Goal: Task Accomplishment & Management: Manage account settings

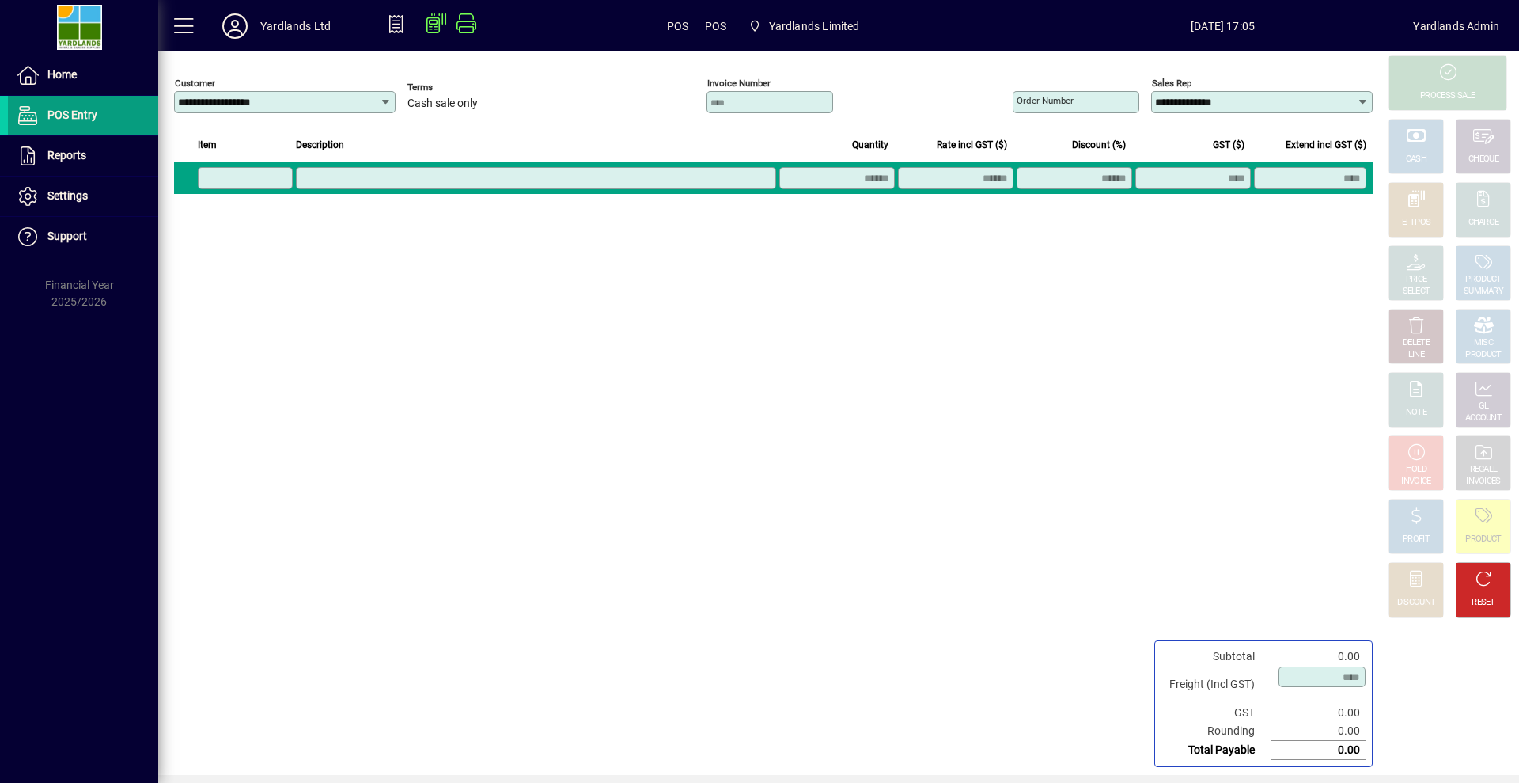
type input "**********"
drag, startPoint x: 1241, startPoint y: 104, endPoint x: 1063, endPoint y: 103, distance: 178.0
click at [1063, 103] on div "**********" at bounding box center [1193, 100] width 360 height 51
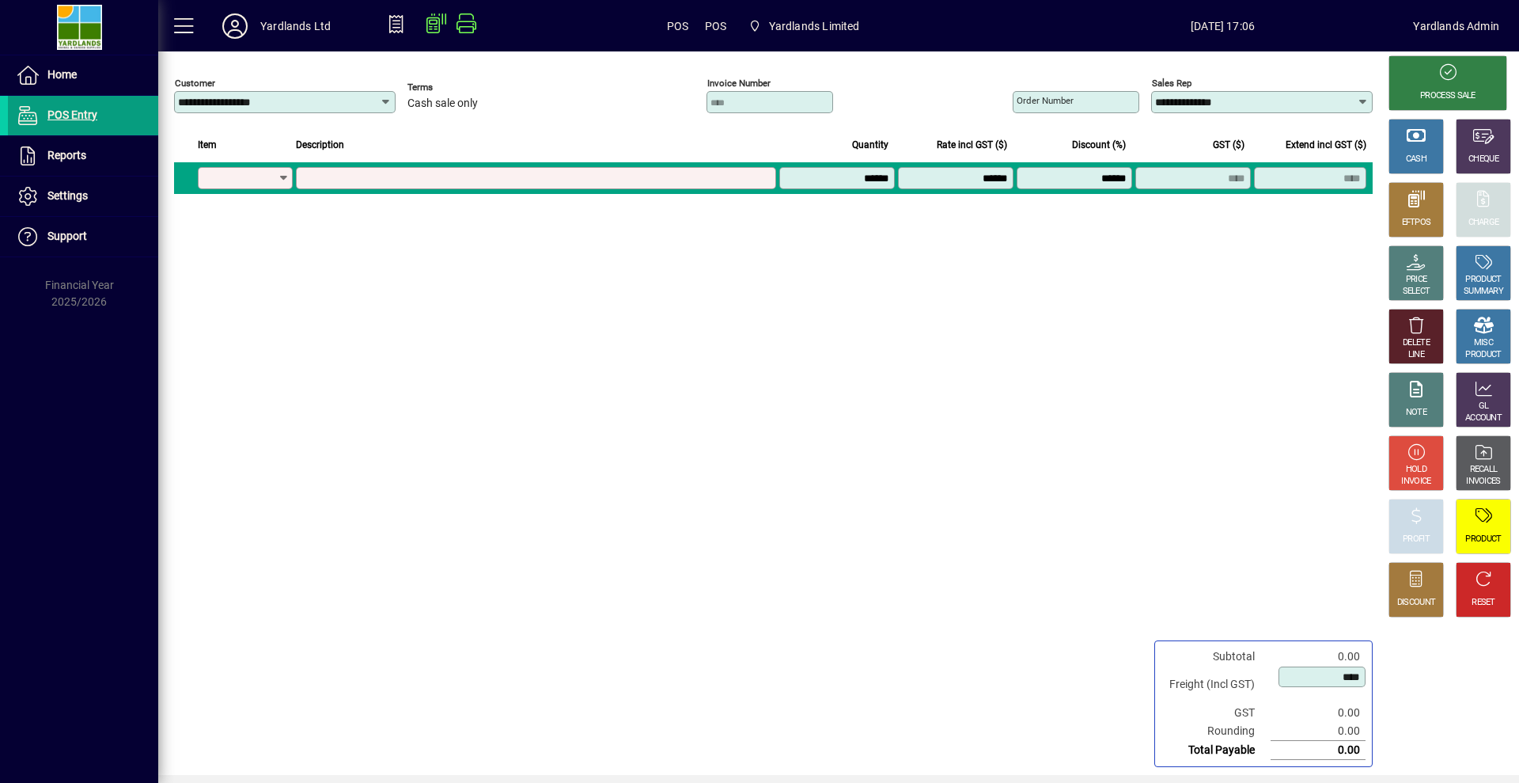
type input "**********"
click at [89, 164] on span at bounding box center [83, 156] width 150 height 38
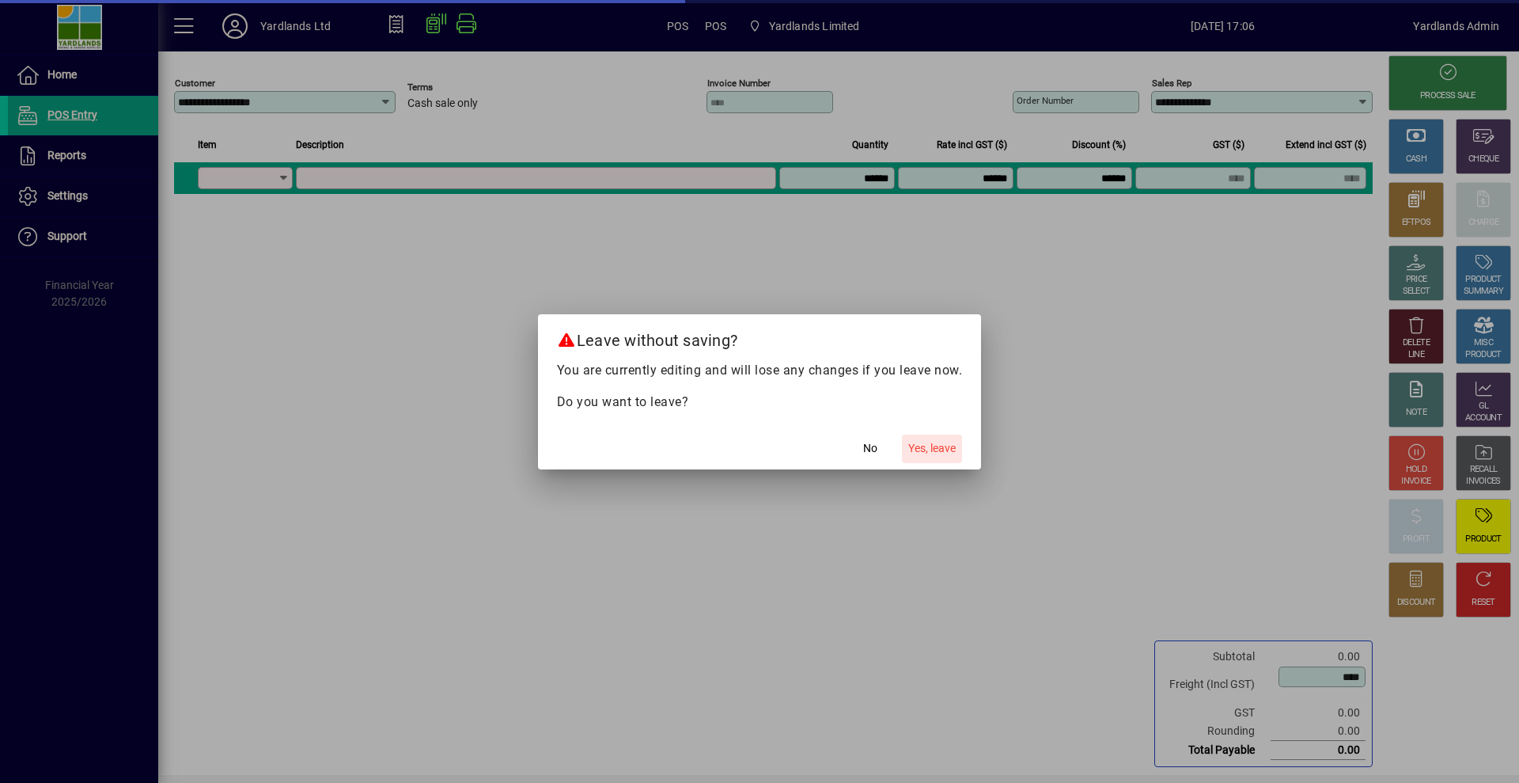
click at [960, 445] on span "button" at bounding box center [932, 449] width 60 height 38
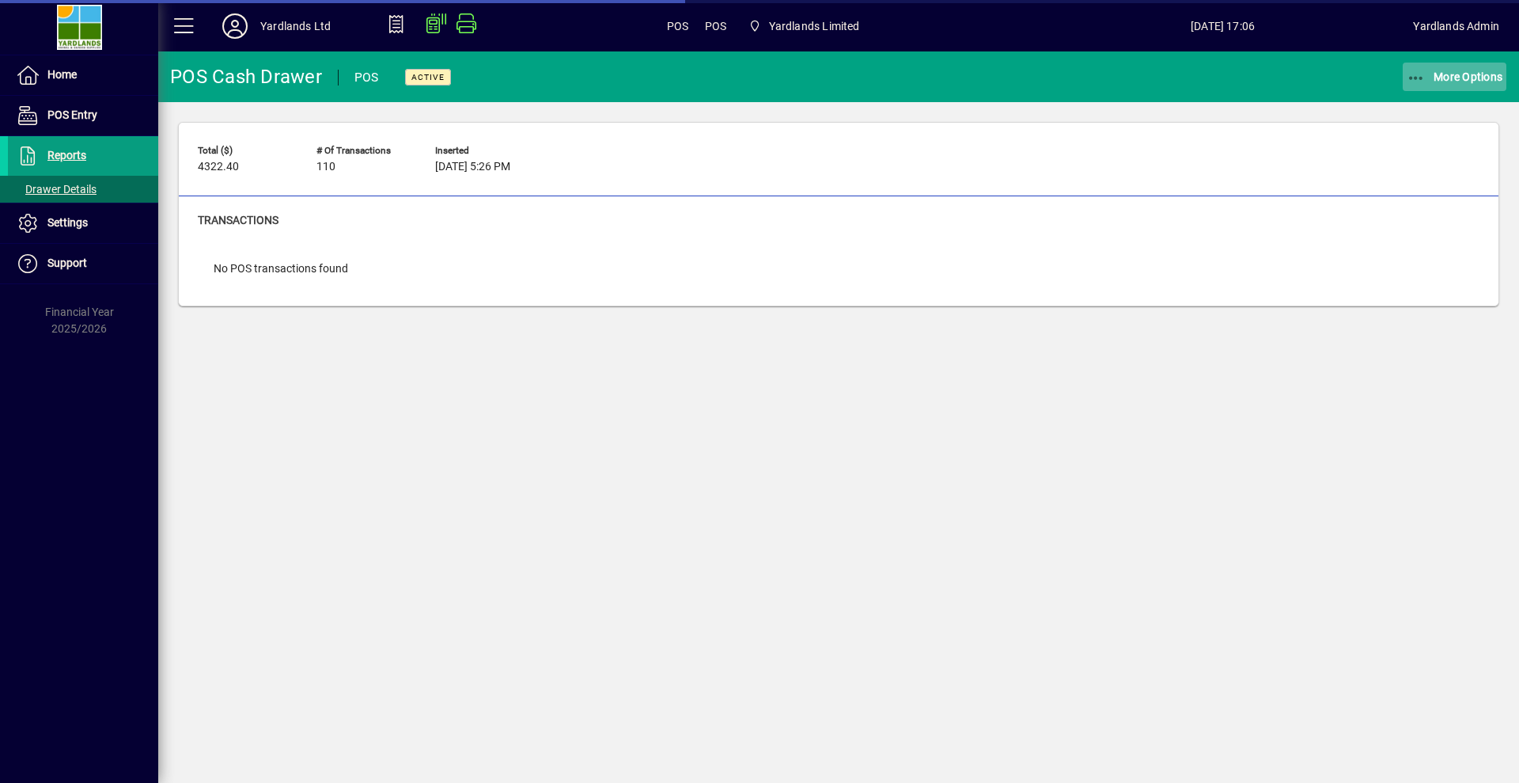
click at [1418, 81] on icon "button" at bounding box center [1417, 78] width 20 height 16
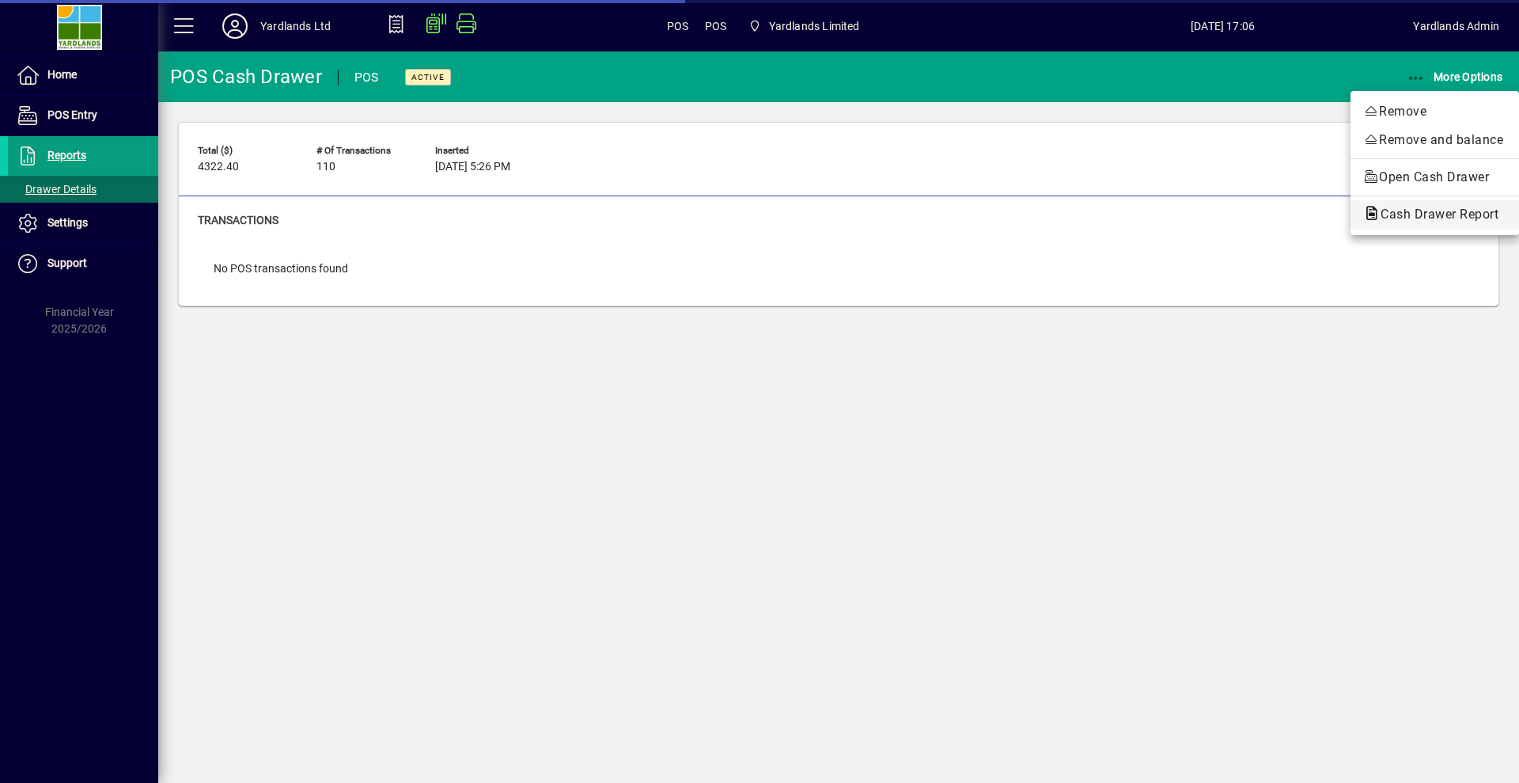
click at [1421, 224] on button "Cash Drawer Report" at bounding box center [1435, 214] width 169 height 28
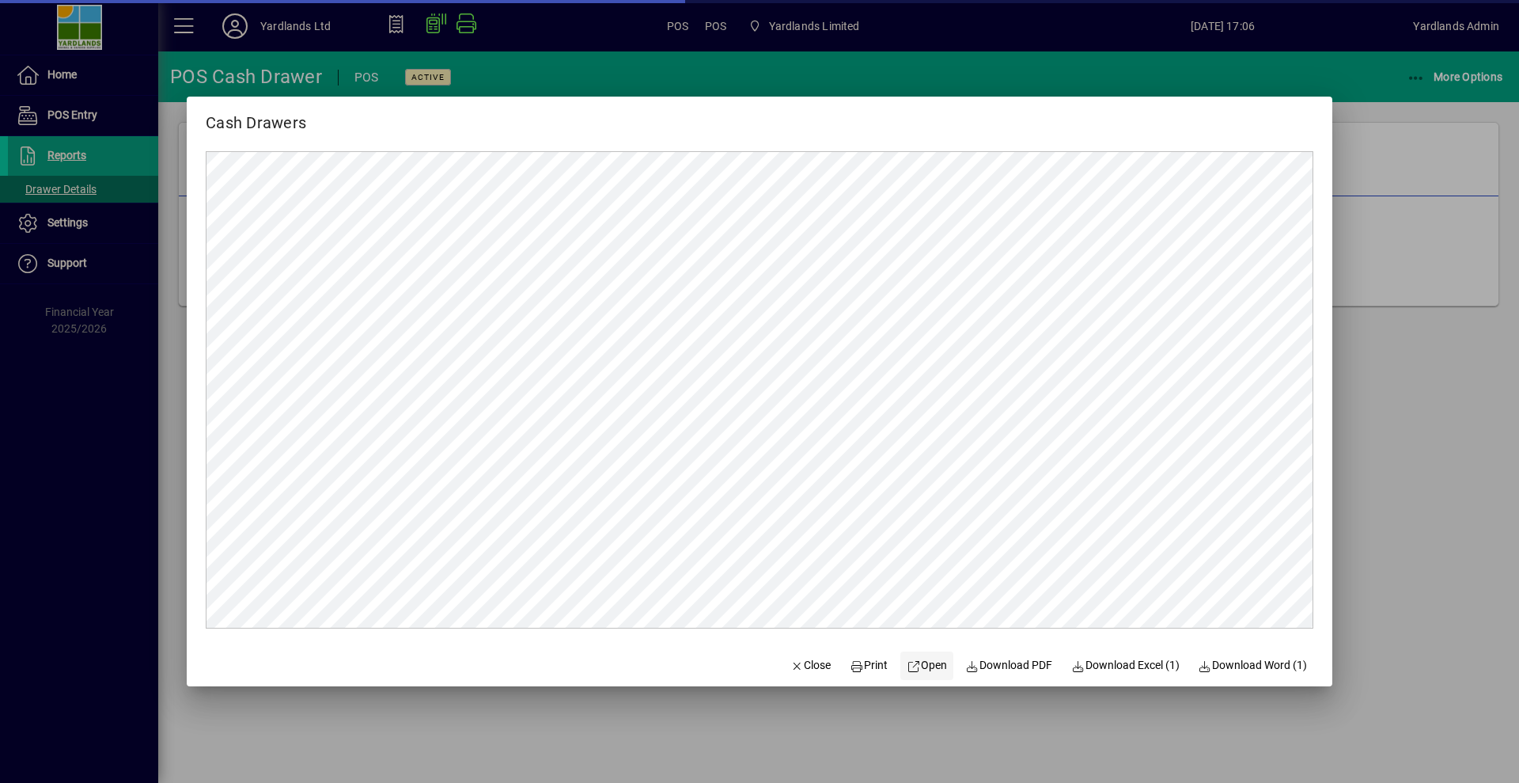
click at [920, 670] on span "Open" at bounding box center [927, 665] width 40 height 17
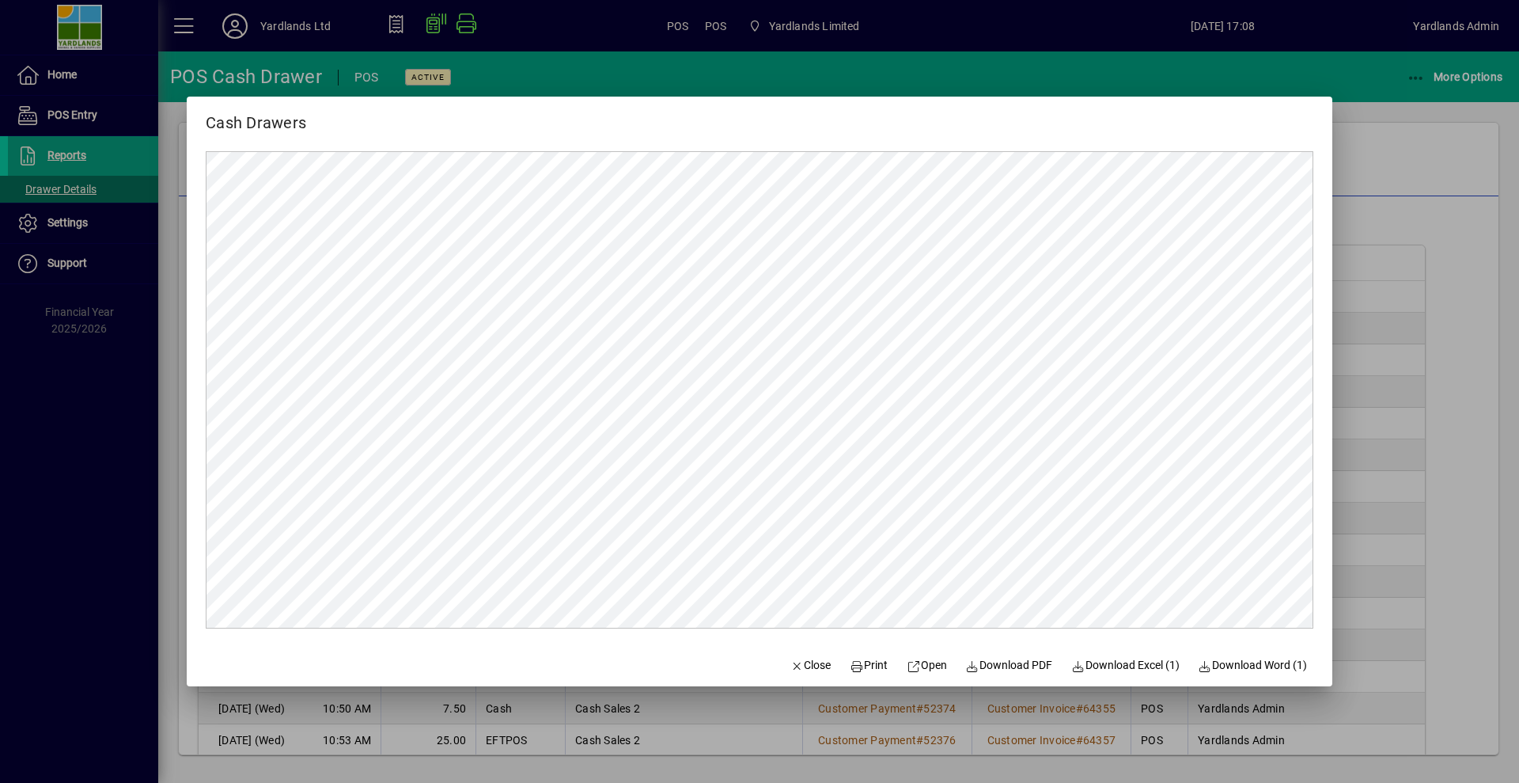
click at [1455, 142] on div at bounding box center [759, 391] width 1519 height 783
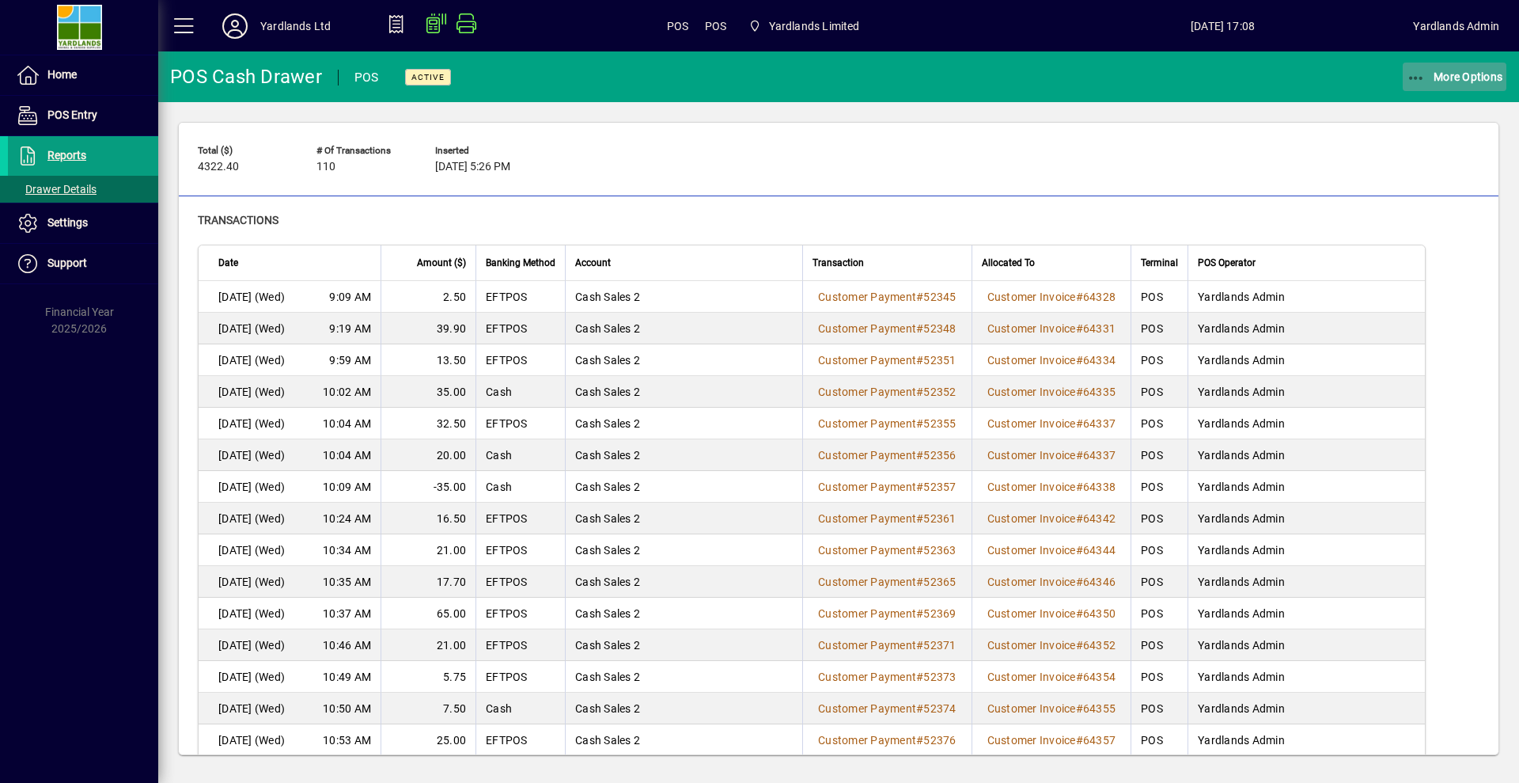
click at [1427, 80] on span "More Options" at bounding box center [1455, 76] width 97 height 13
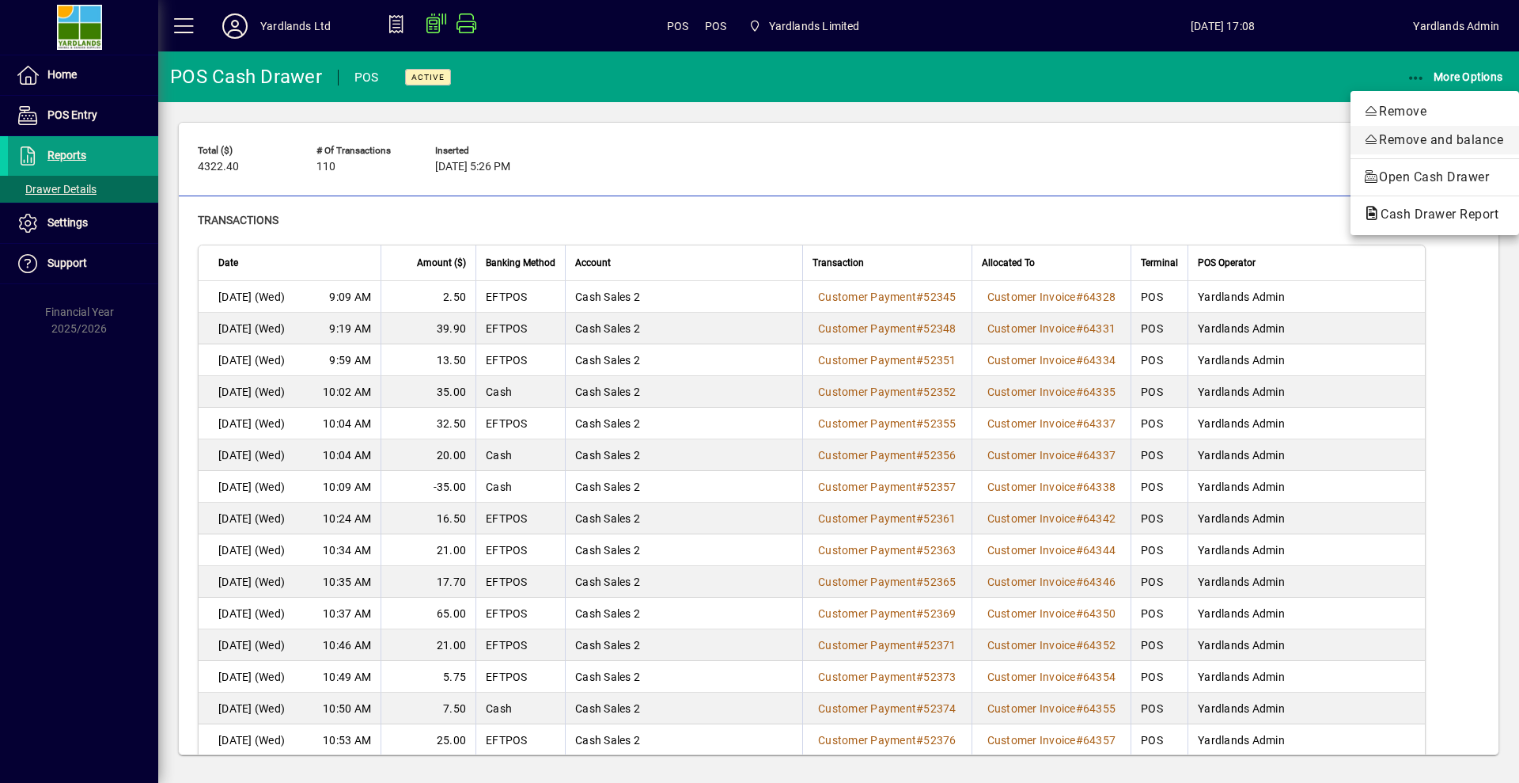
click at [1395, 139] on span "Remove and balance" at bounding box center [1434, 140] width 143 height 19
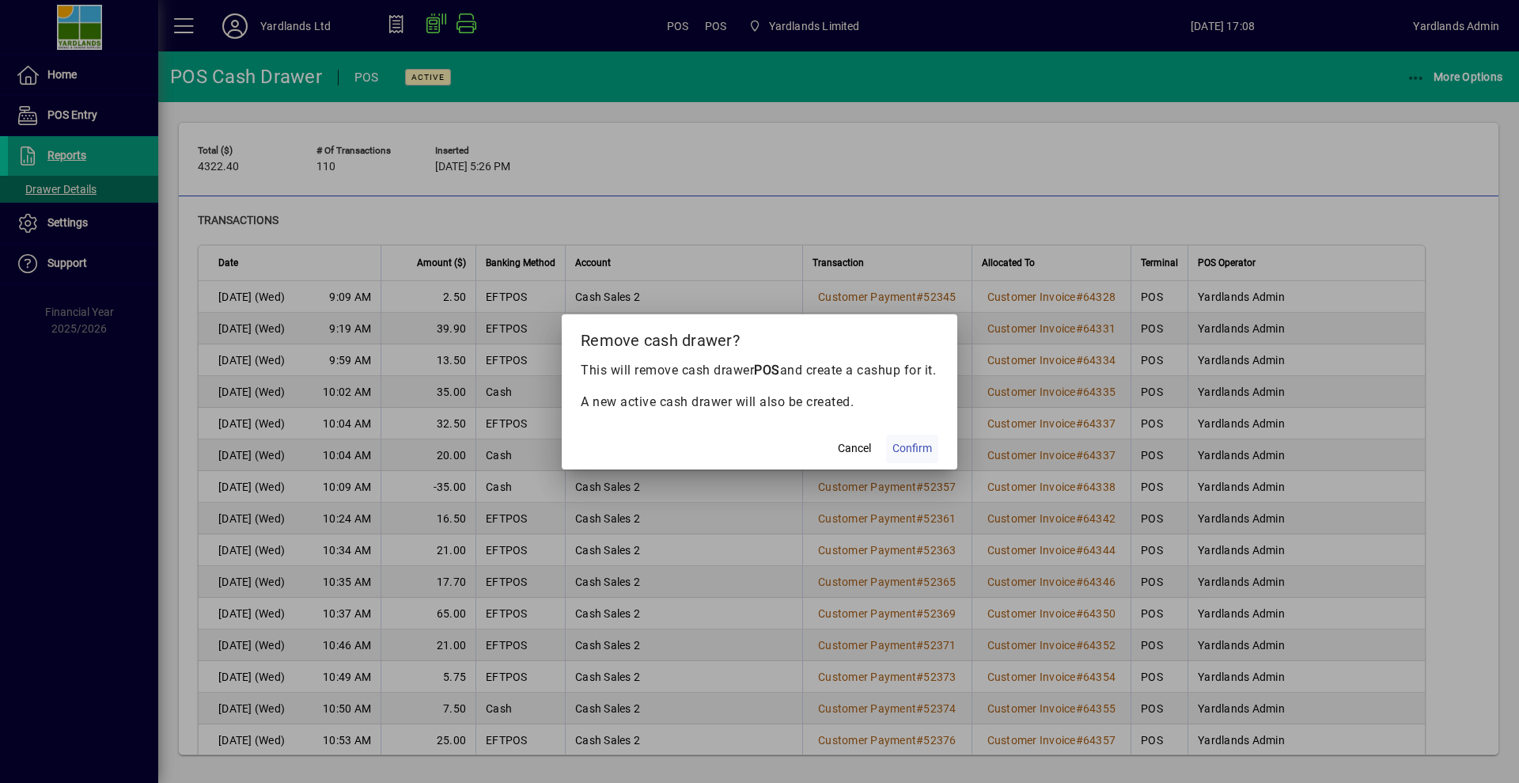
click at [918, 457] on span "Confirm" at bounding box center [913, 448] width 40 height 17
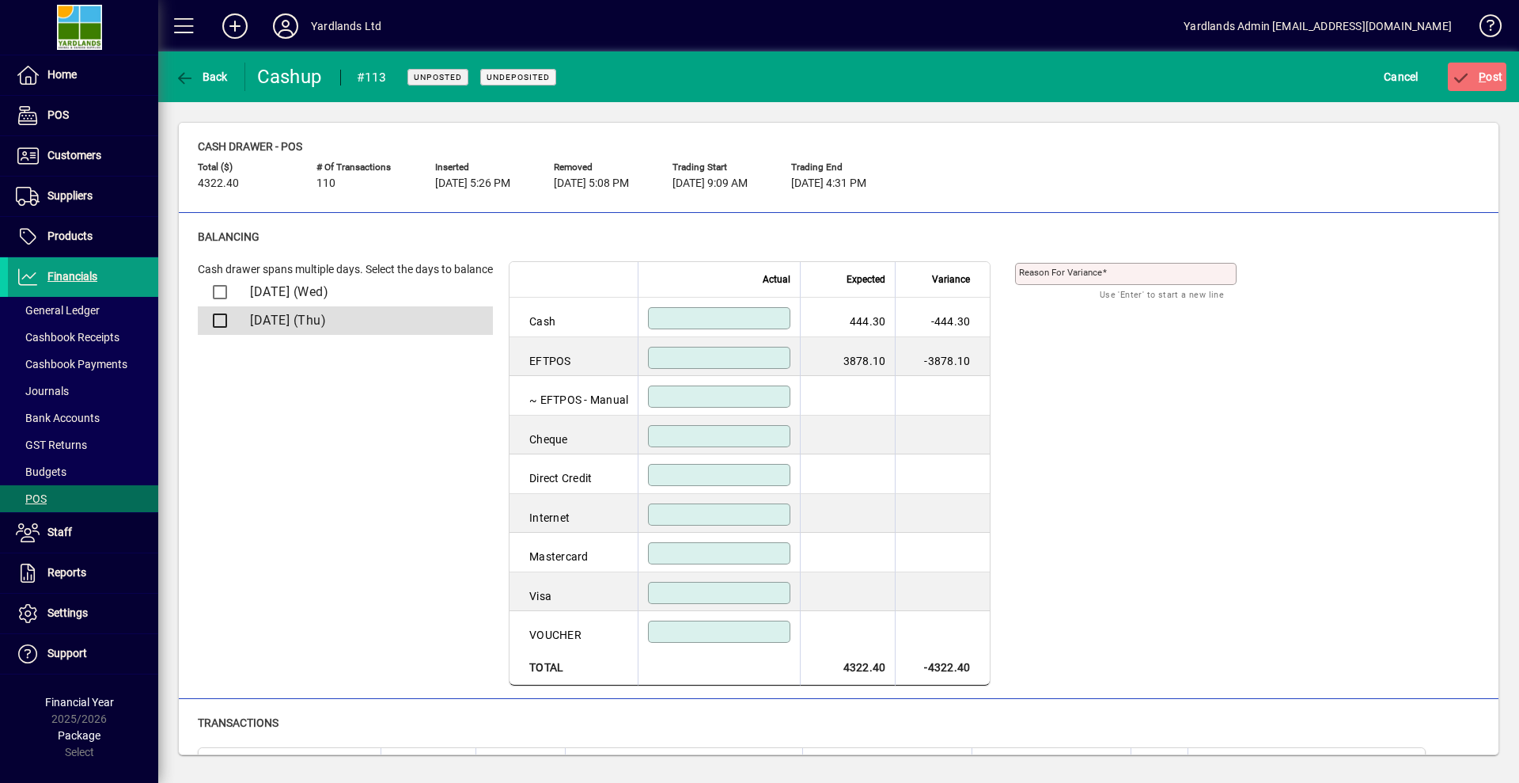
click at [218, 320] on div at bounding box center [217, 321] width 27 height 32
click at [222, 313] on div at bounding box center [217, 321] width 27 height 32
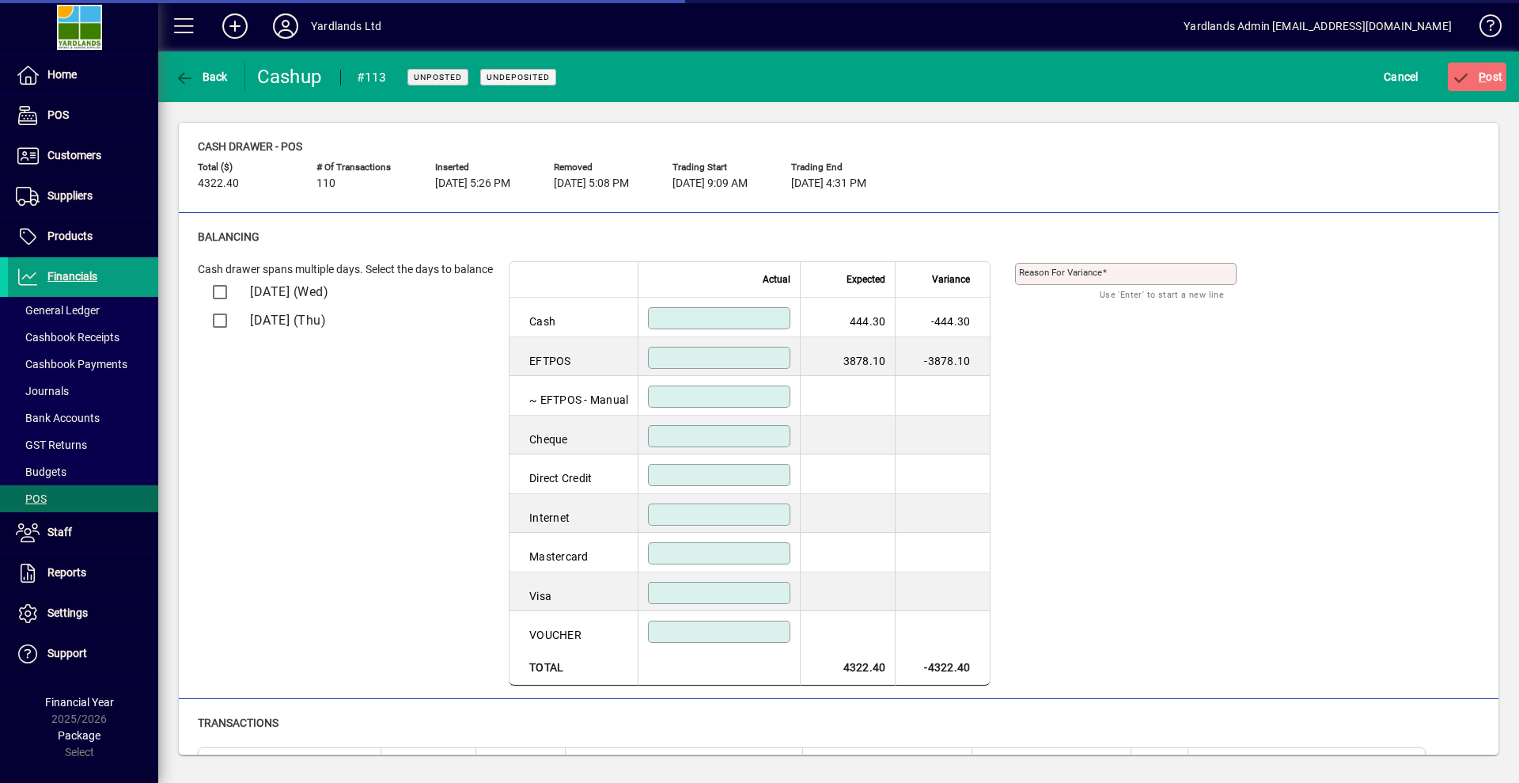
click at [264, 389] on div "Cash drawer spans multiple days. Select the days to balance [DATE] (Wed) [DATE]…" at bounding box center [345, 473] width 295 height 425
click at [218, 321] on div at bounding box center [217, 321] width 27 height 32
click at [395, 441] on div "Cash drawer spans multiple days. Select the days to balance [DATE] (Wed) [DATE]…" at bounding box center [345, 473] width 295 height 425
click at [241, 319] on mat-list-option "[DATE] (Thu)" at bounding box center [345, 320] width 295 height 28
click at [292, 378] on div "Cash drawer spans multiple days. Select the days to balance [DATE] (Wed) [DATE]…" at bounding box center [345, 473] width 295 height 425
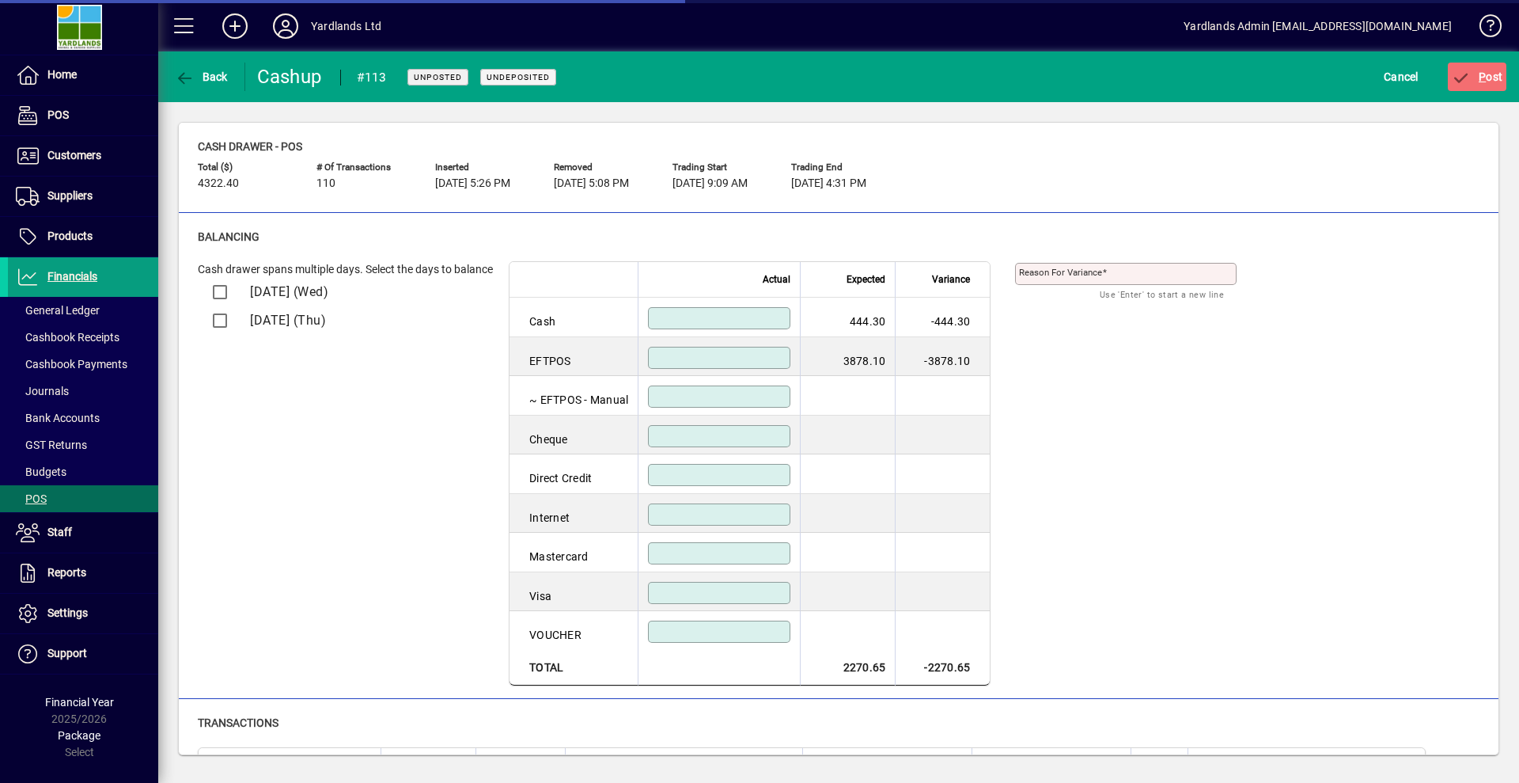
click at [353, 488] on div "Cash drawer spans multiple days. Select the days to balance [DATE] (Wed) [DATE]…" at bounding box center [345, 473] width 295 height 425
click at [227, 318] on div at bounding box center [217, 321] width 27 height 32
click at [221, 322] on div at bounding box center [217, 321] width 27 height 32
click at [381, 382] on div "Cash drawer spans multiple days. Select the days to balance [DATE] (Wed) [DATE]…" at bounding box center [345, 473] width 295 height 425
click at [261, 403] on div "Cash drawer spans multiple days. Select the days to balance [DATE] (Wed) [DATE]…" at bounding box center [345, 473] width 295 height 425
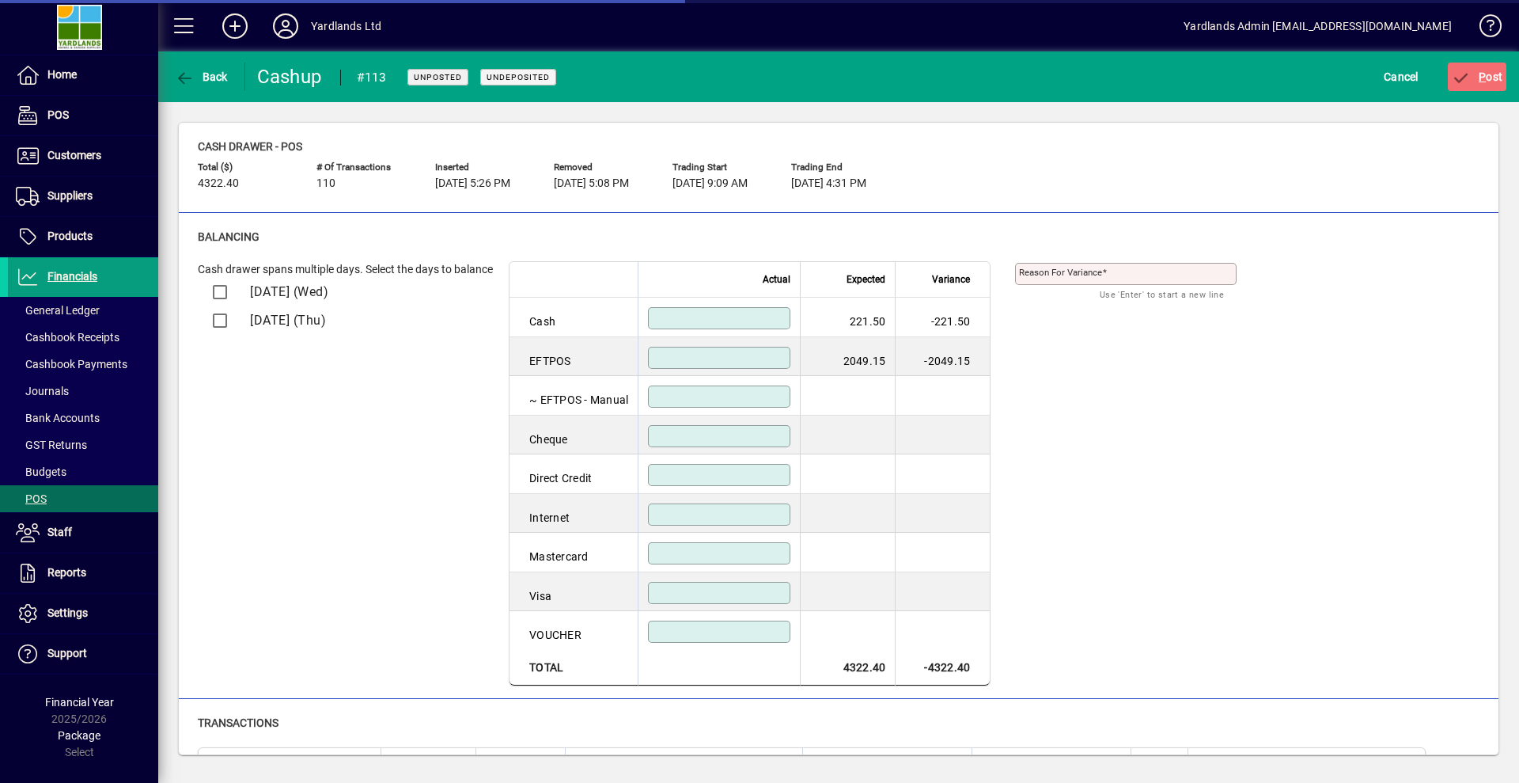
click at [696, 316] on input at bounding box center [721, 318] width 138 height 13
type input "***"
click at [290, 400] on div "Cash drawer spans multiple days. Select the days to balance [DATE] (Wed) [DATE]…" at bounding box center [345, 473] width 295 height 425
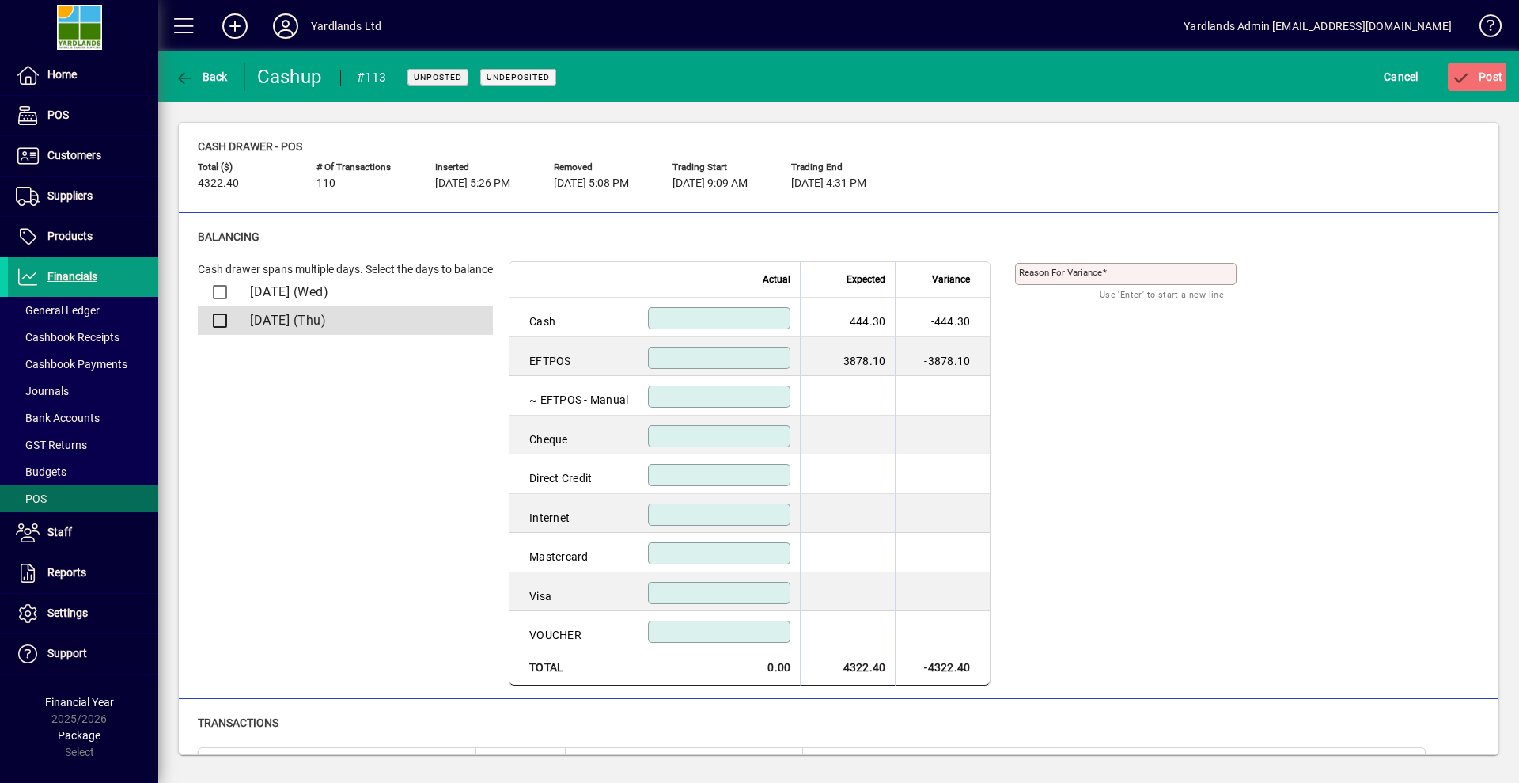
click at [216, 317] on div at bounding box center [217, 321] width 27 height 32
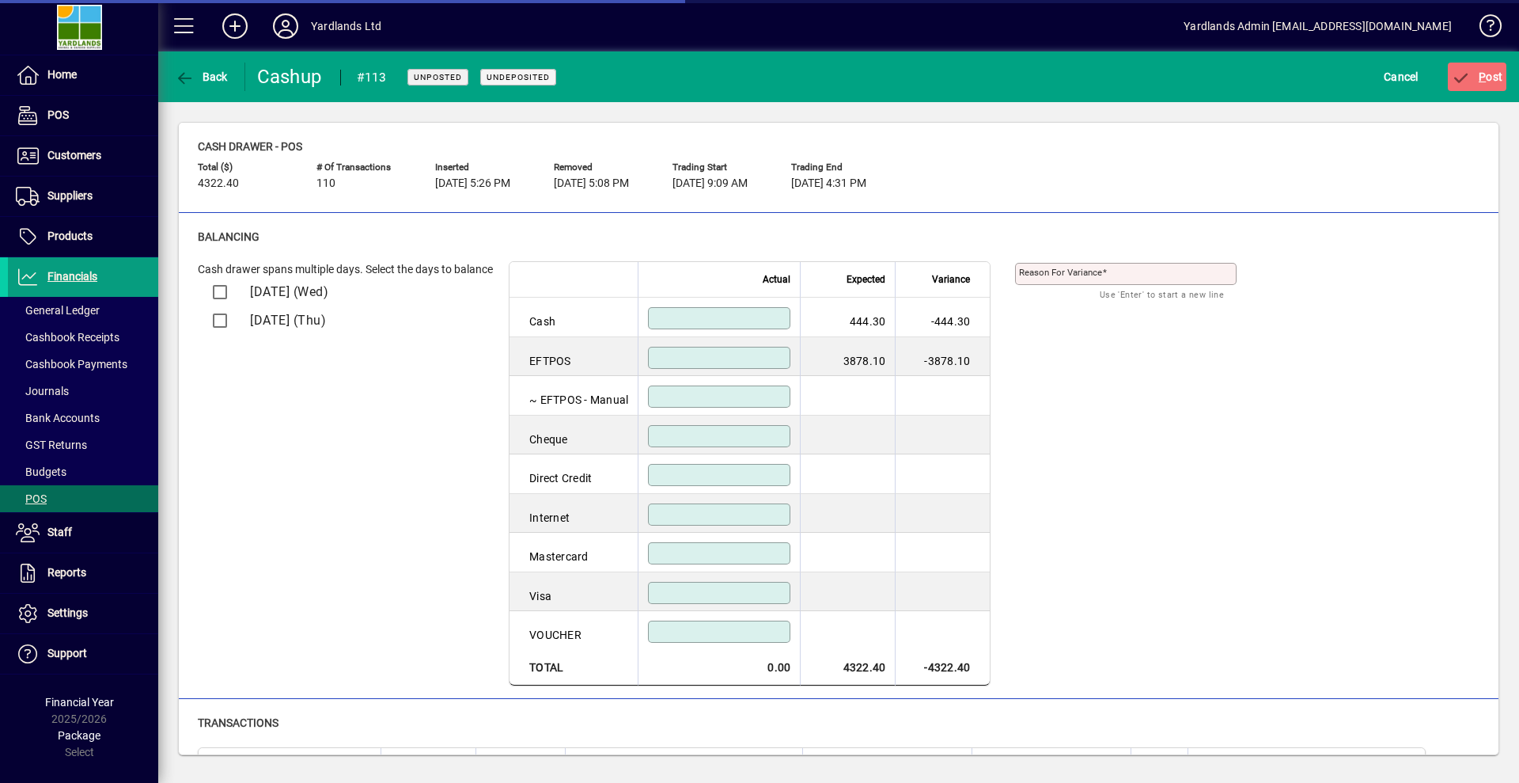
click at [312, 370] on div "Cash drawer spans multiple days. Select the days to balance [DATE] (Wed) [DATE]…" at bounding box center [345, 473] width 295 height 425
click at [218, 321] on div at bounding box center [217, 321] width 27 height 32
click at [714, 315] on input at bounding box center [721, 318] width 138 height 13
click at [719, 351] on input at bounding box center [721, 357] width 138 height 13
click at [751, 394] on input at bounding box center [721, 396] width 138 height 13
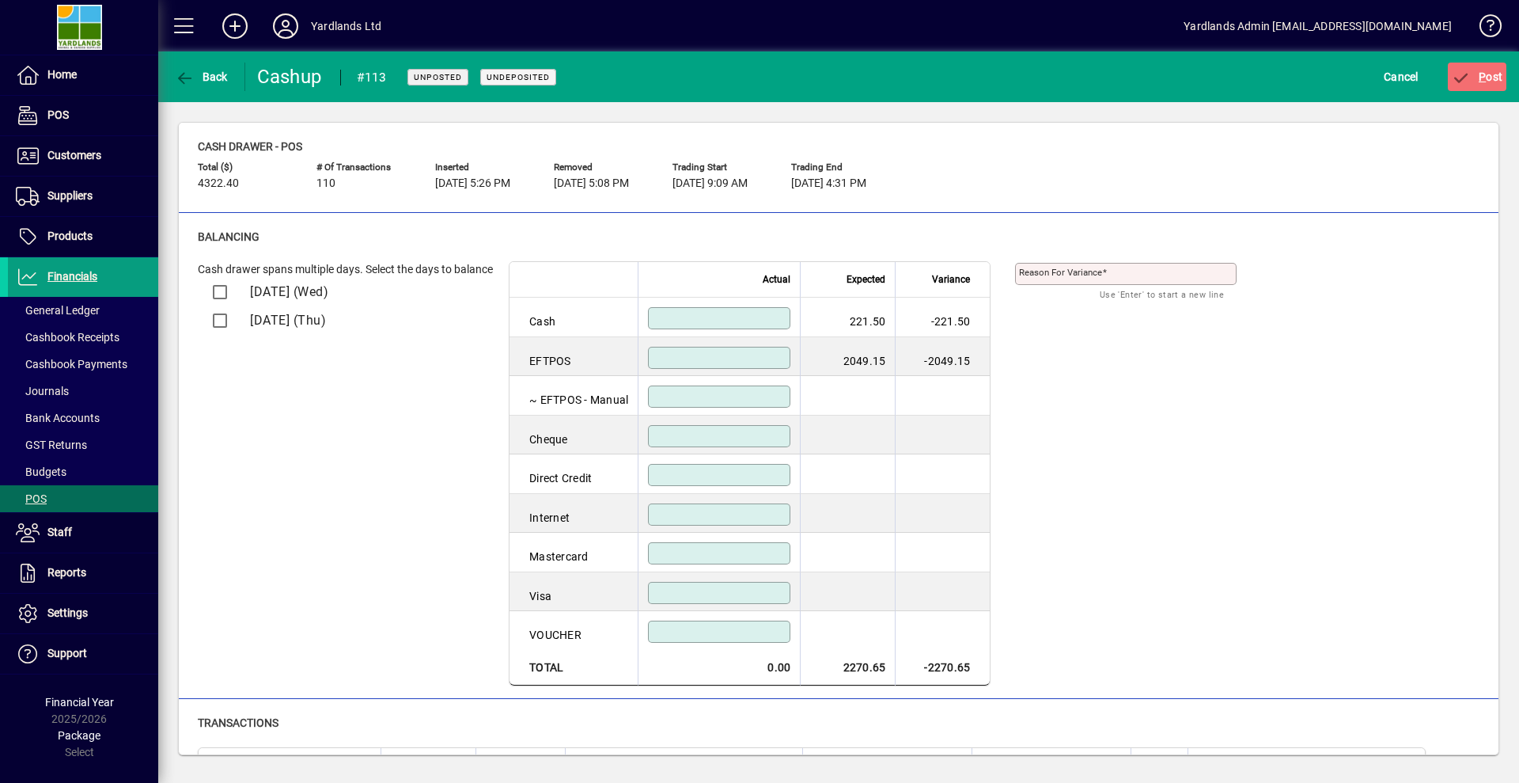
click at [724, 314] on input at bounding box center [721, 318] width 138 height 13
type input "******"
click at [758, 358] on input at bounding box center [721, 357] width 138 height 13
type input "*******"
click at [1467, 75] on icon "submit" at bounding box center [1462, 78] width 20 height 16
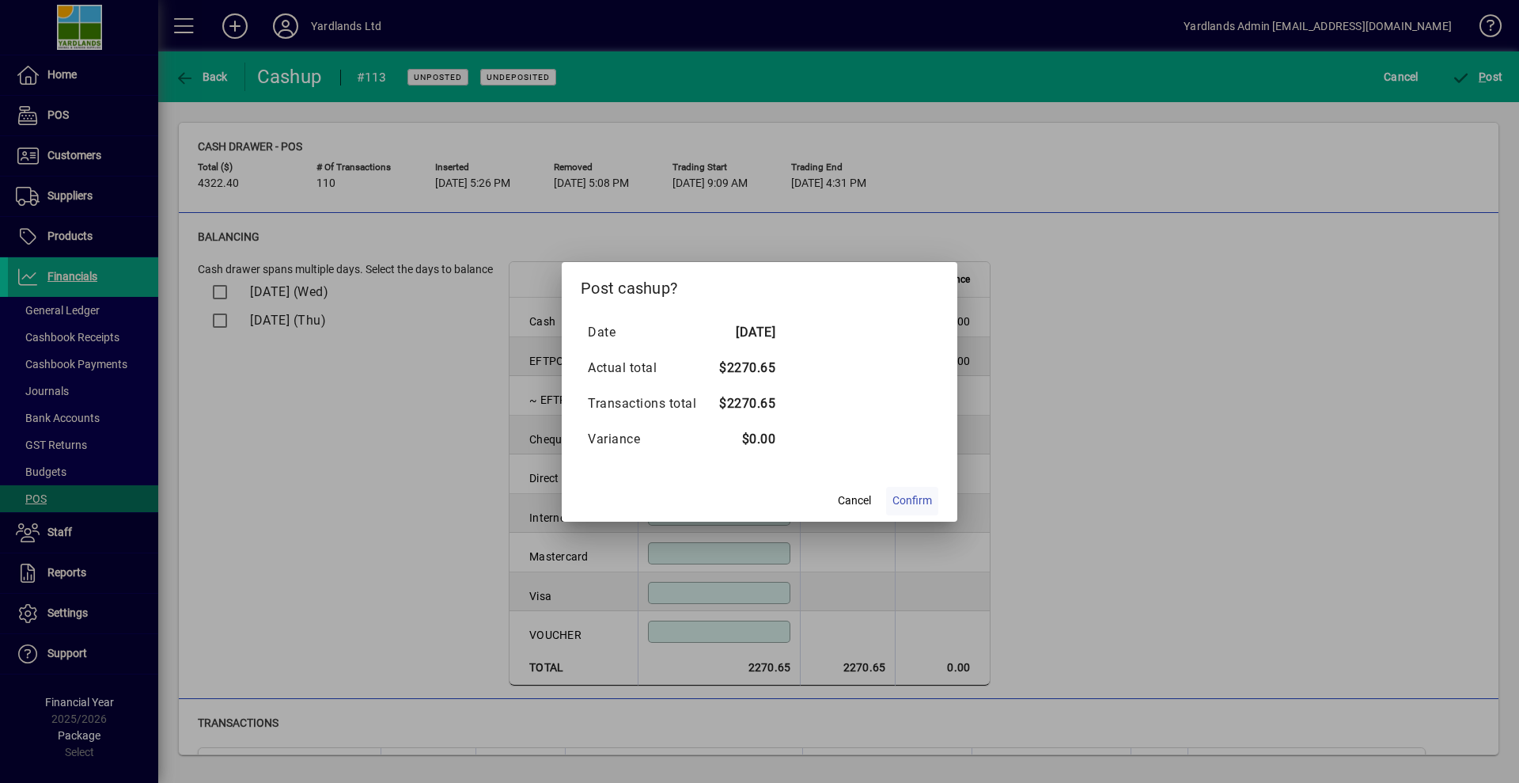
click at [912, 501] on span "Confirm" at bounding box center [913, 500] width 40 height 17
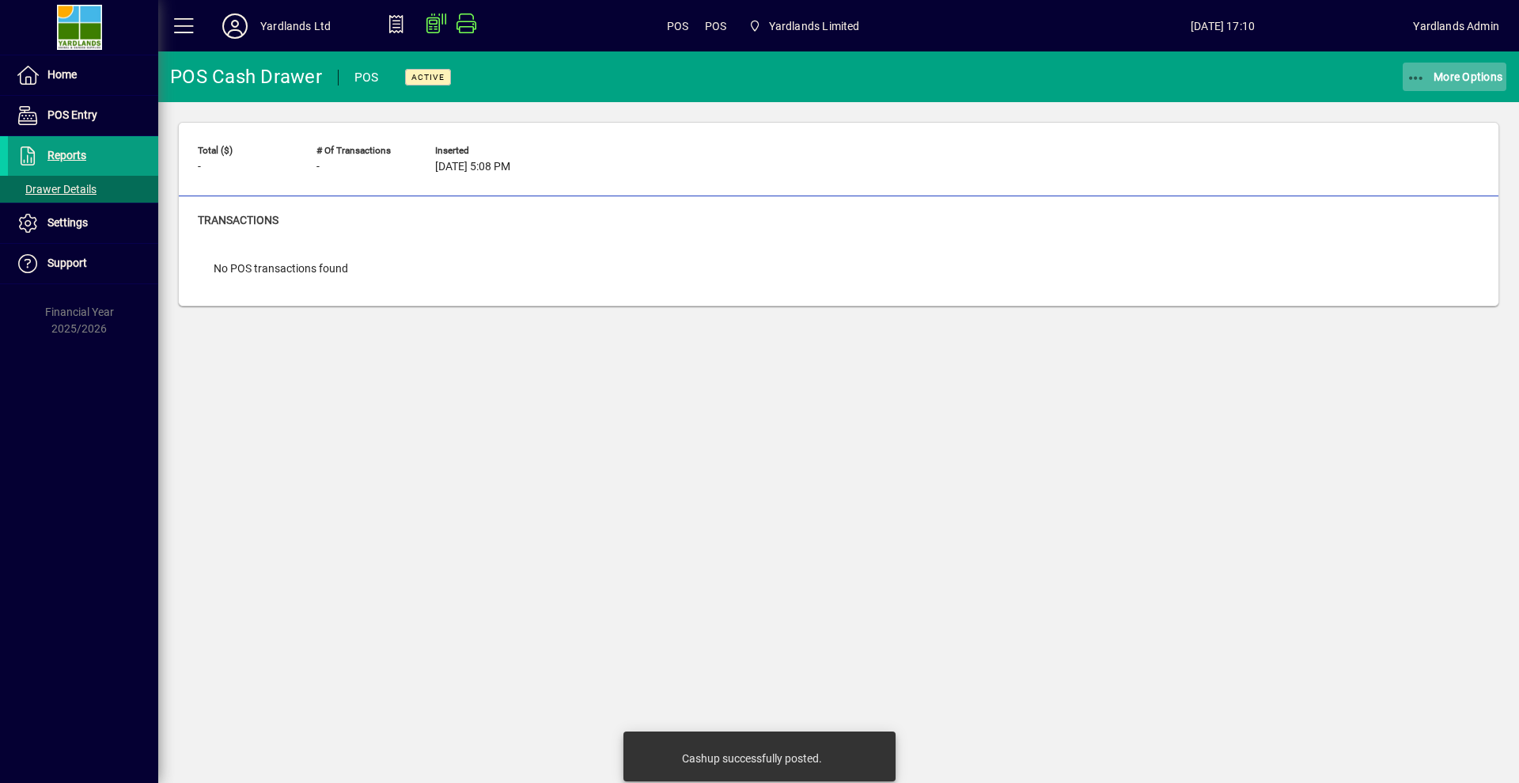
click at [1414, 77] on icon "button" at bounding box center [1417, 78] width 20 height 16
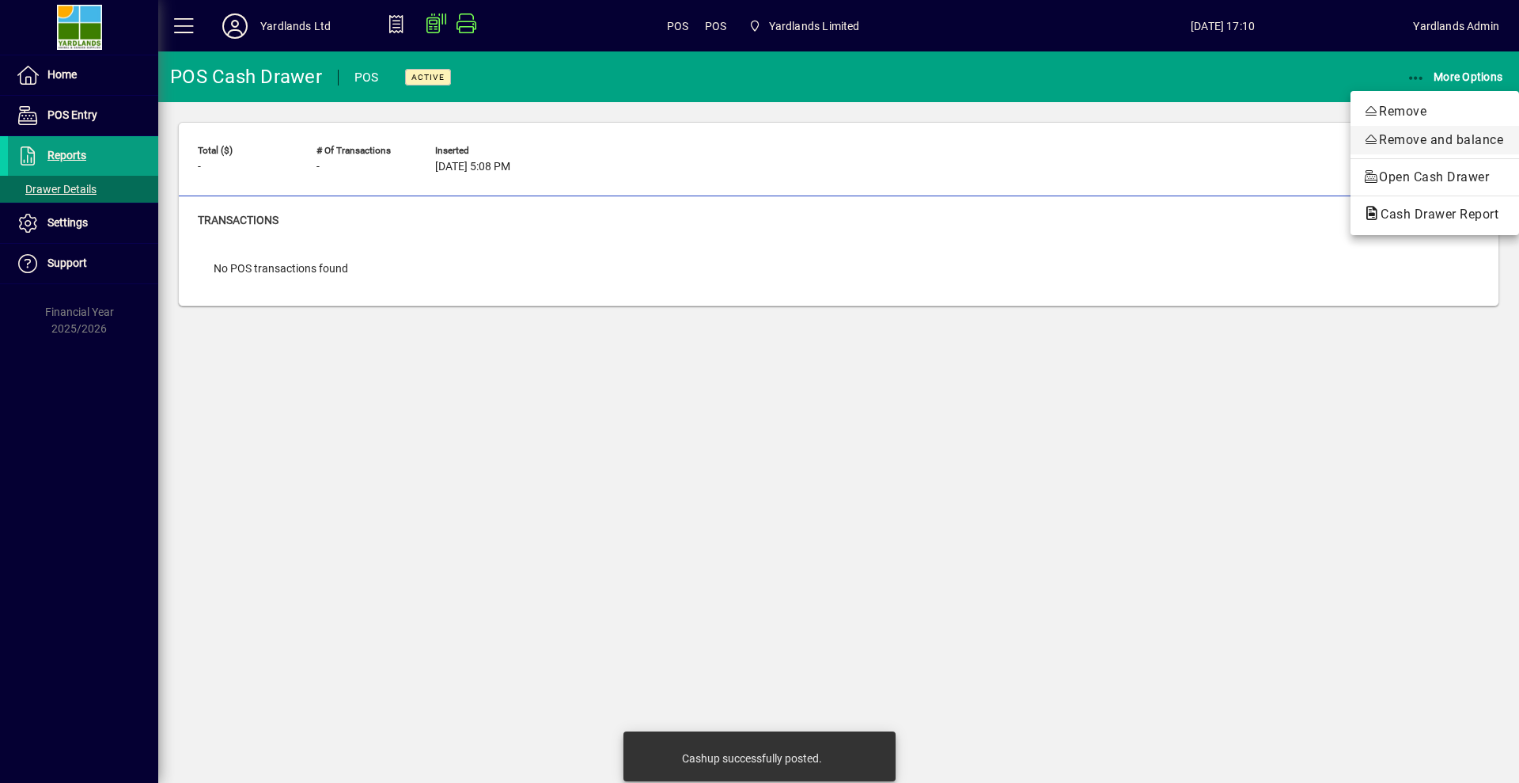
click at [1393, 142] on span "Remove and balance" at bounding box center [1434, 140] width 143 height 19
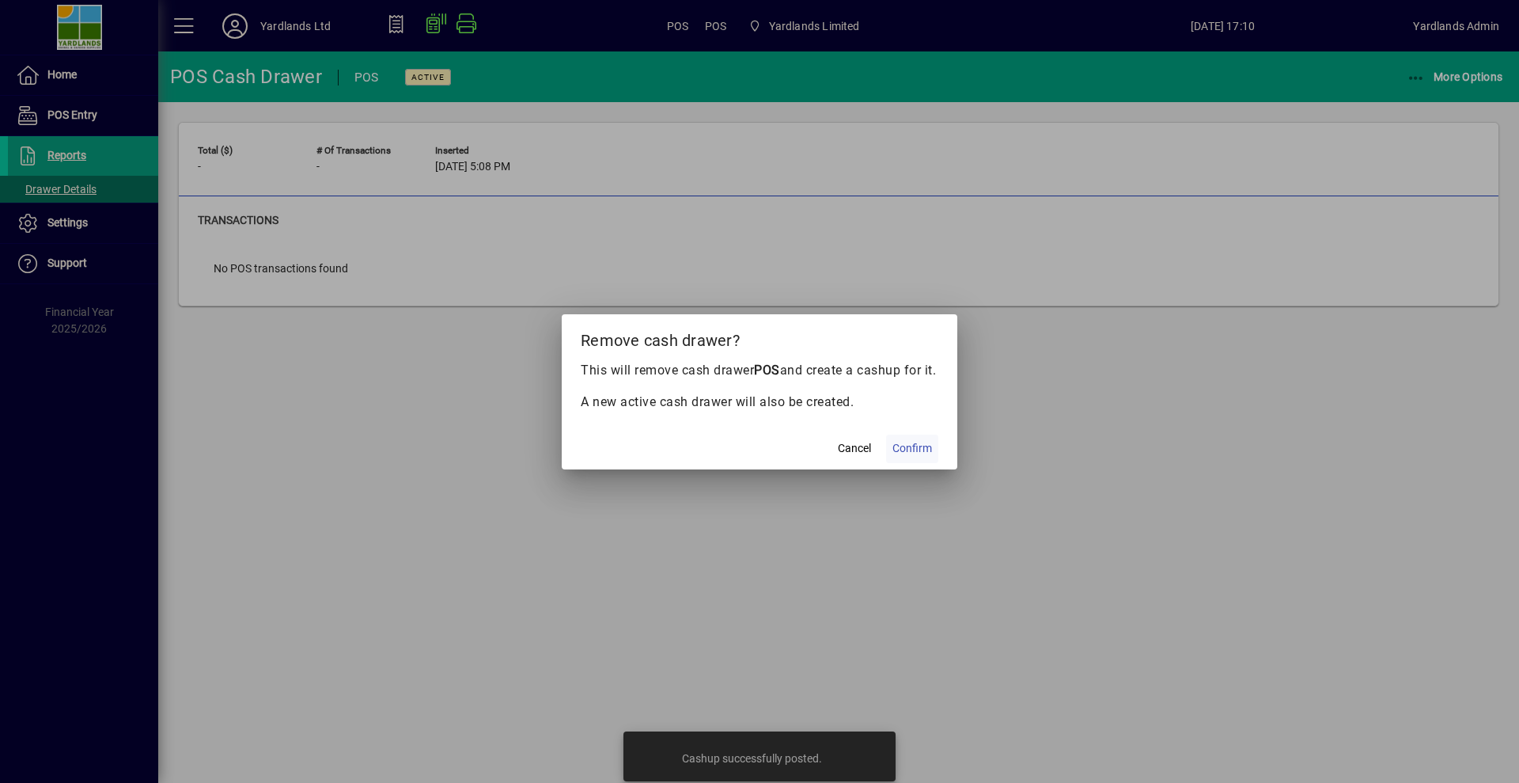
click at [909, 457] on span "Confirm" at bounding box center [913, 448] width 40 height 17
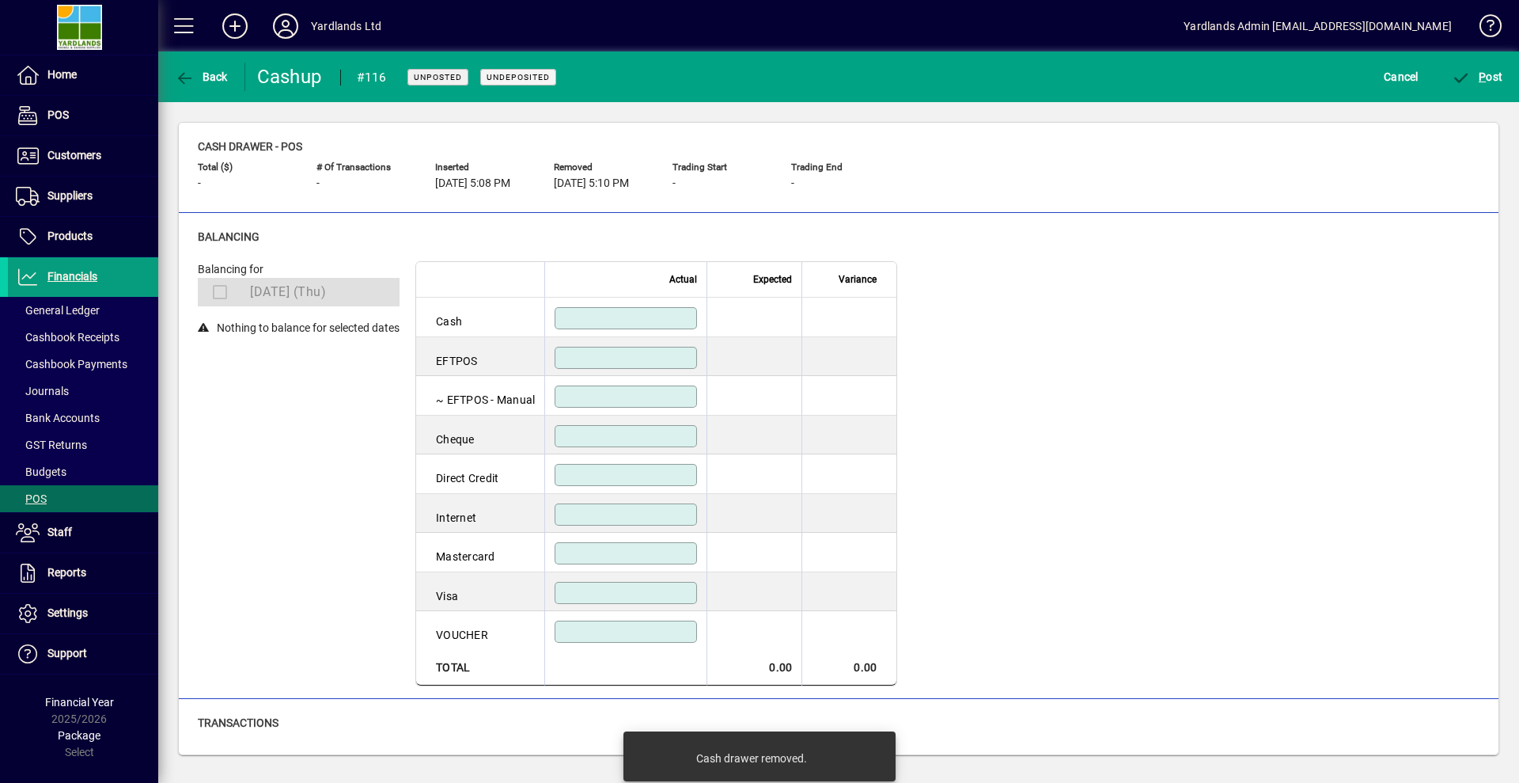
click at [219, 297] on span at bounding box center [217, 292] width 27 height 32
click at [218, 293] on span at bounding box center [217, 292] width 27 height 32
click at [241, 350] on div "Balancing for [DATE] (Thu) Nothing to balance for selected dates" at bounding box center [299, 473] width 202 height 425
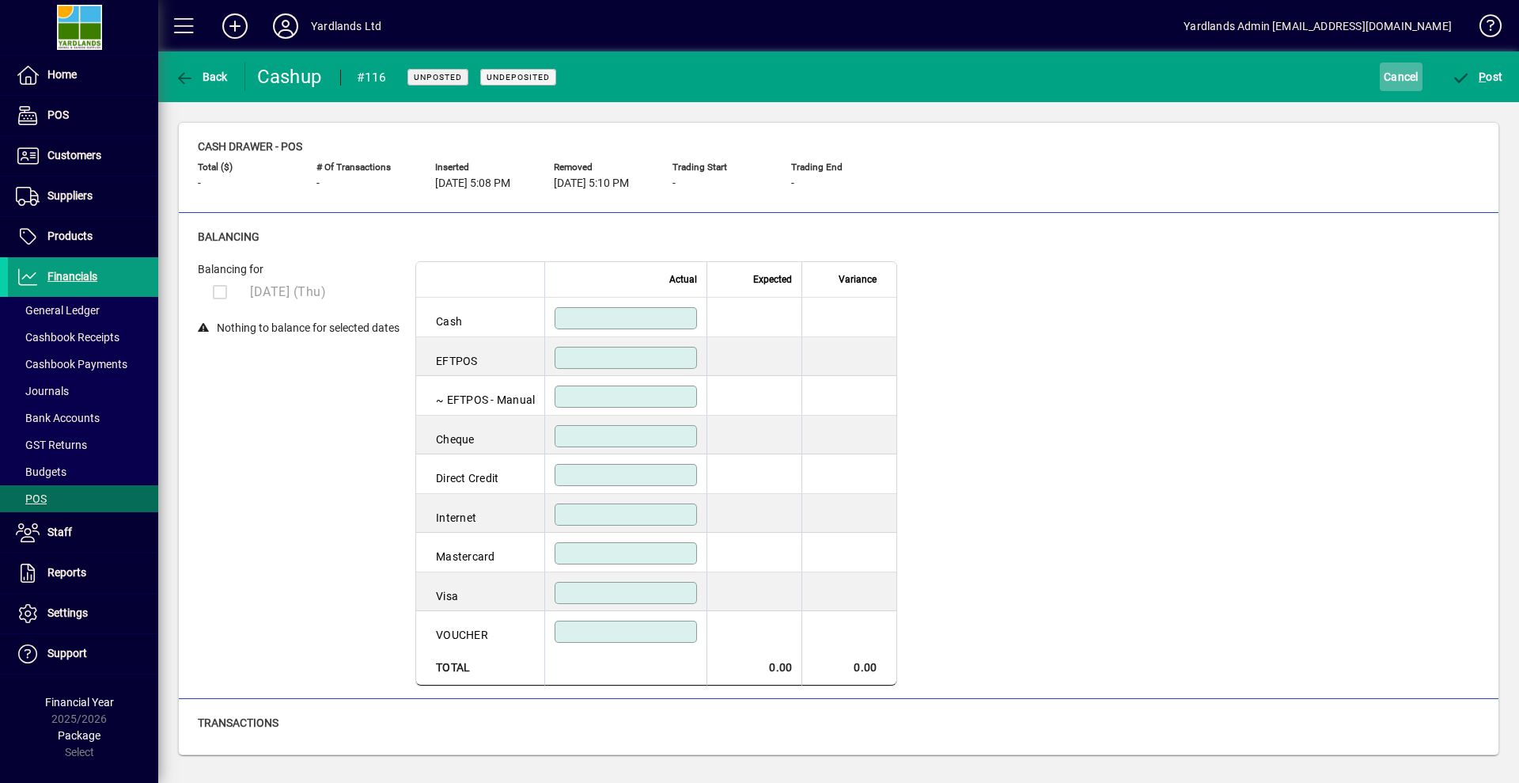
click at [1404, 81] on span "Cancel" at bounding box center [1401, 76] width 35 height 25
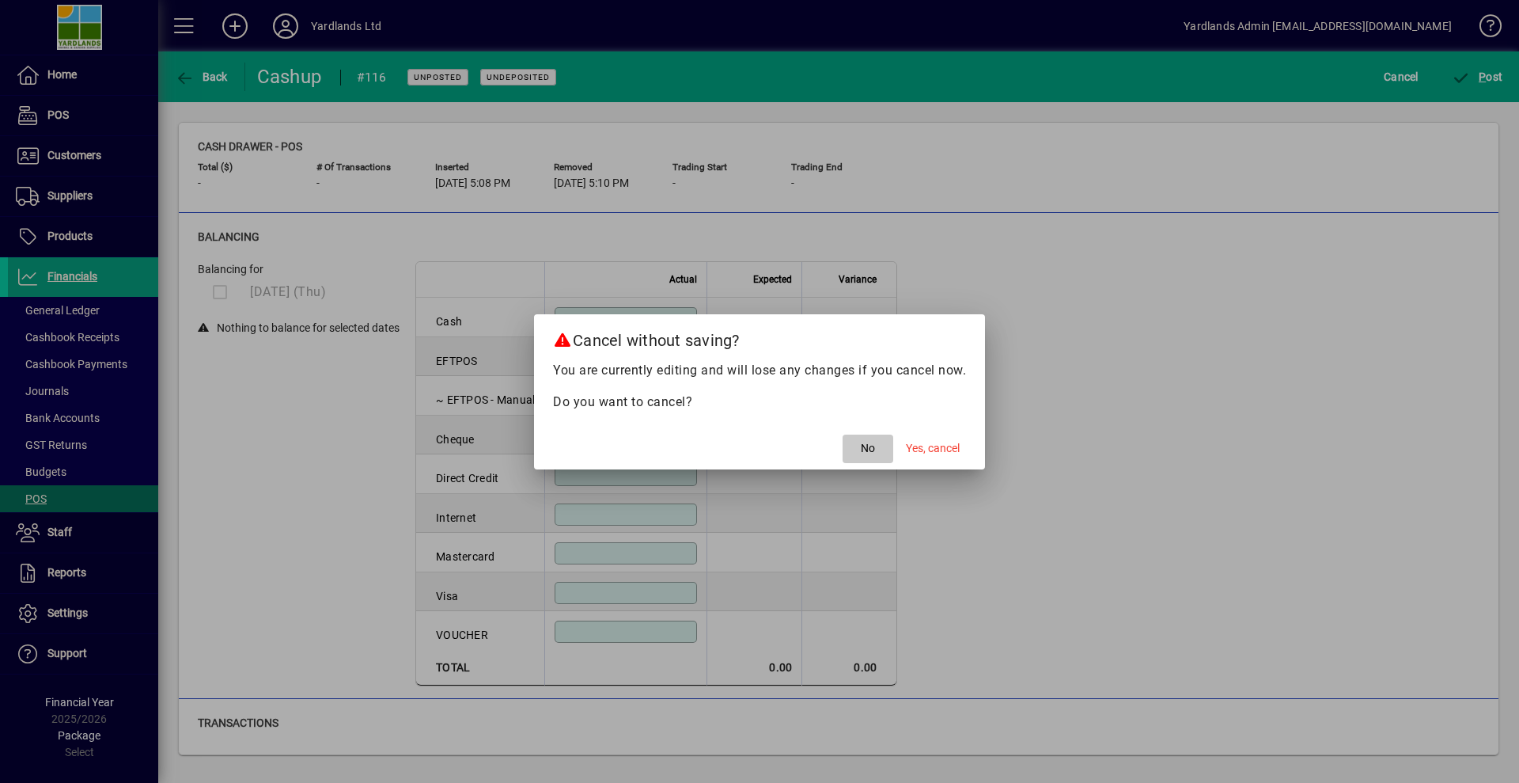
click at [877, 450] on span "button" at bounding box center [868, 449] width 51 height 38
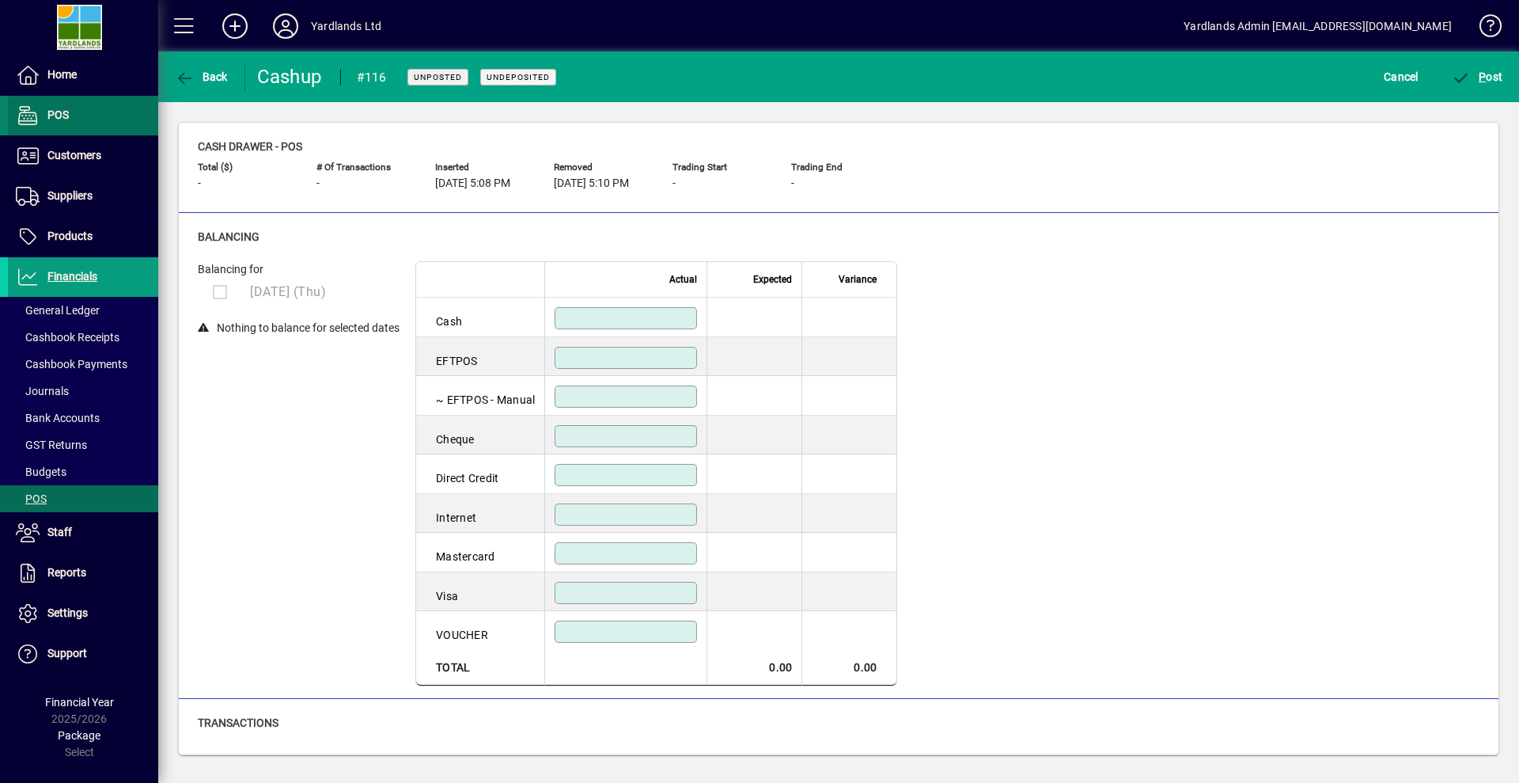
click at [66, 122] on span "POS" at bounding box center [38, 115] width 61 height 19
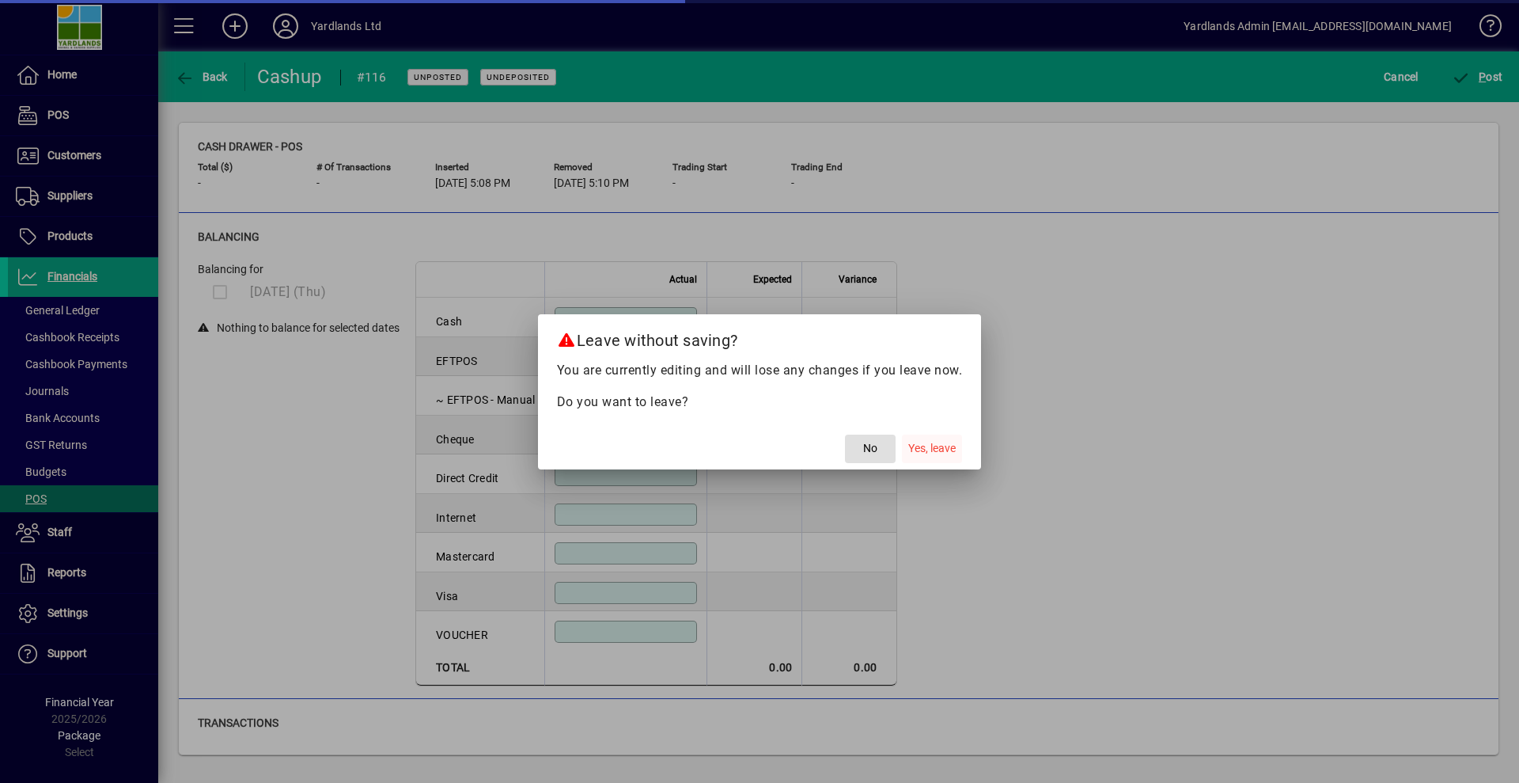
click at [942, 455] on span "Yes, leave" at bounding box center [931, 448] width 47 height 17
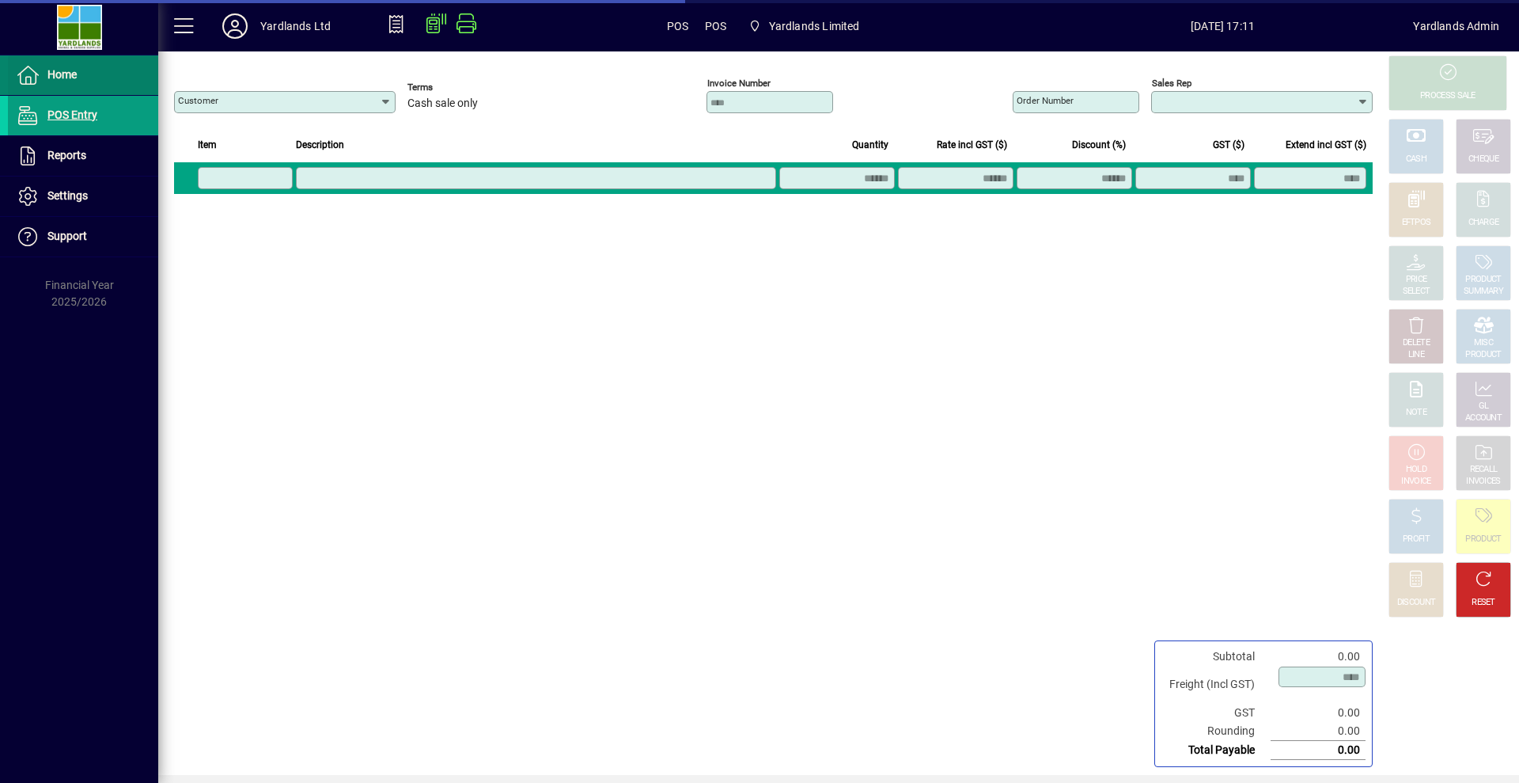
type input "**********"
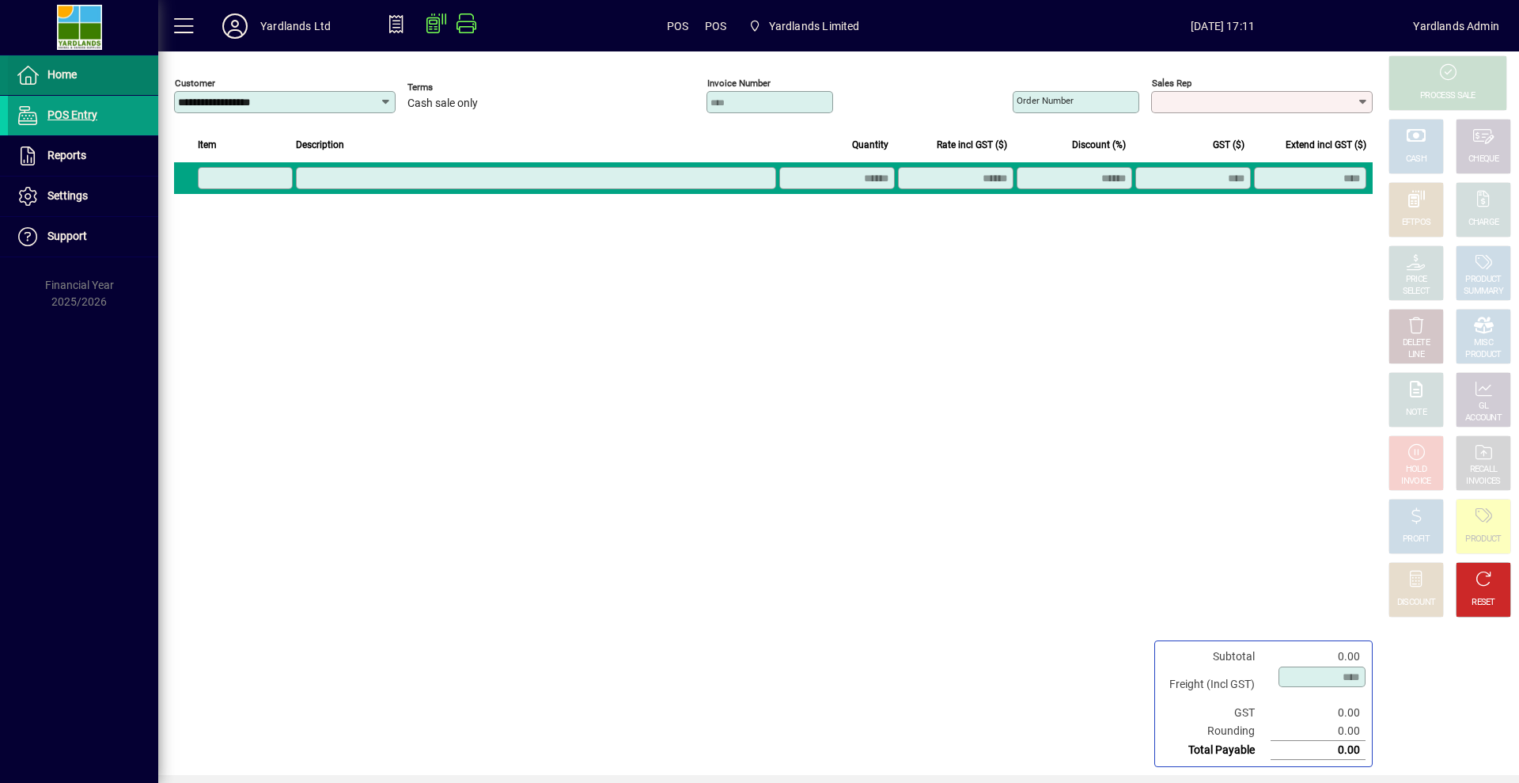
click at [74, 82] on span "Home" at bounding box center [42, 75] width 69 height 19
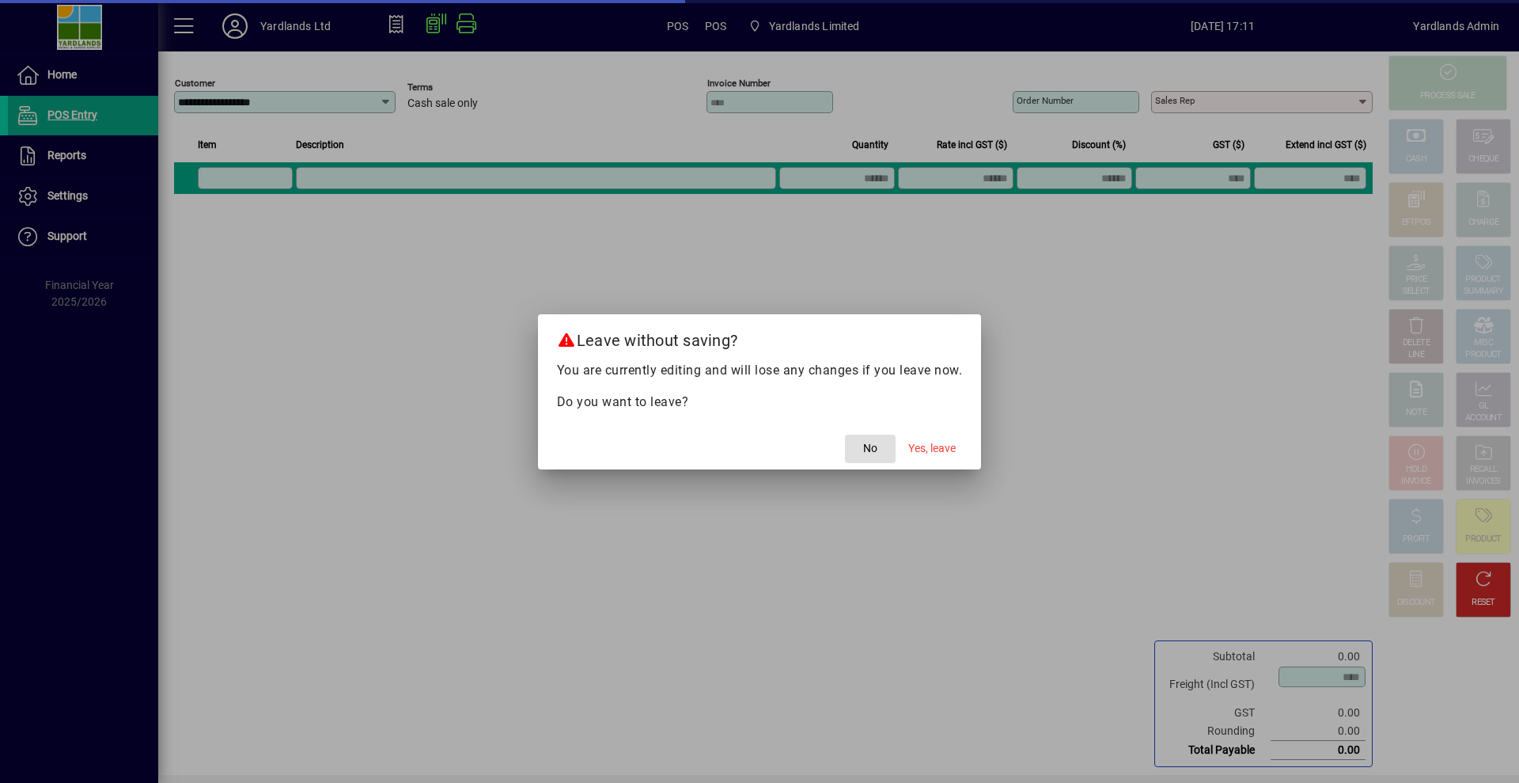
click at [864, 448] on span "No" at bounding box center [870, 448] width 14 height 17
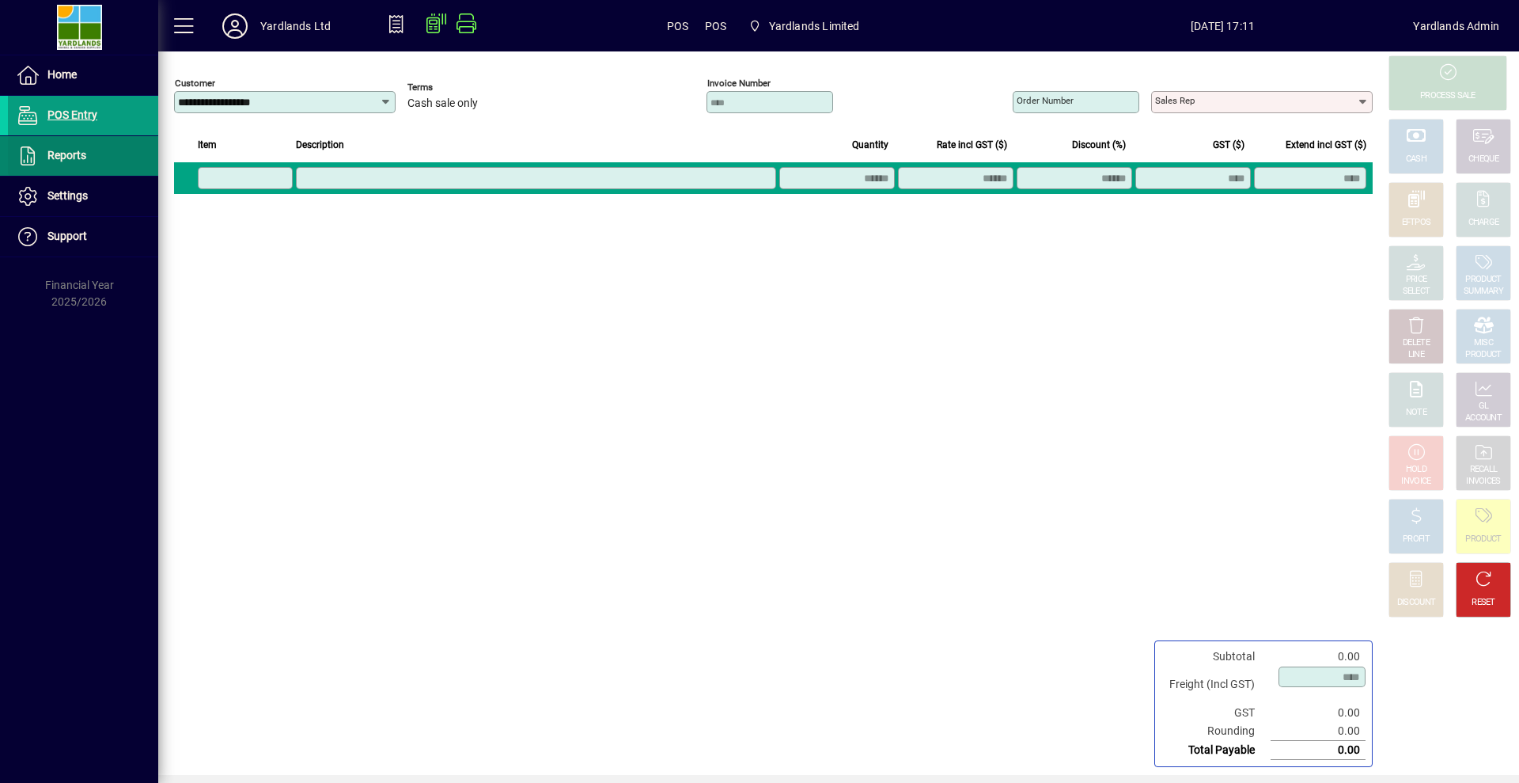
click at [90, 165] on span at bounding box center [83, 156] width 150 height 38
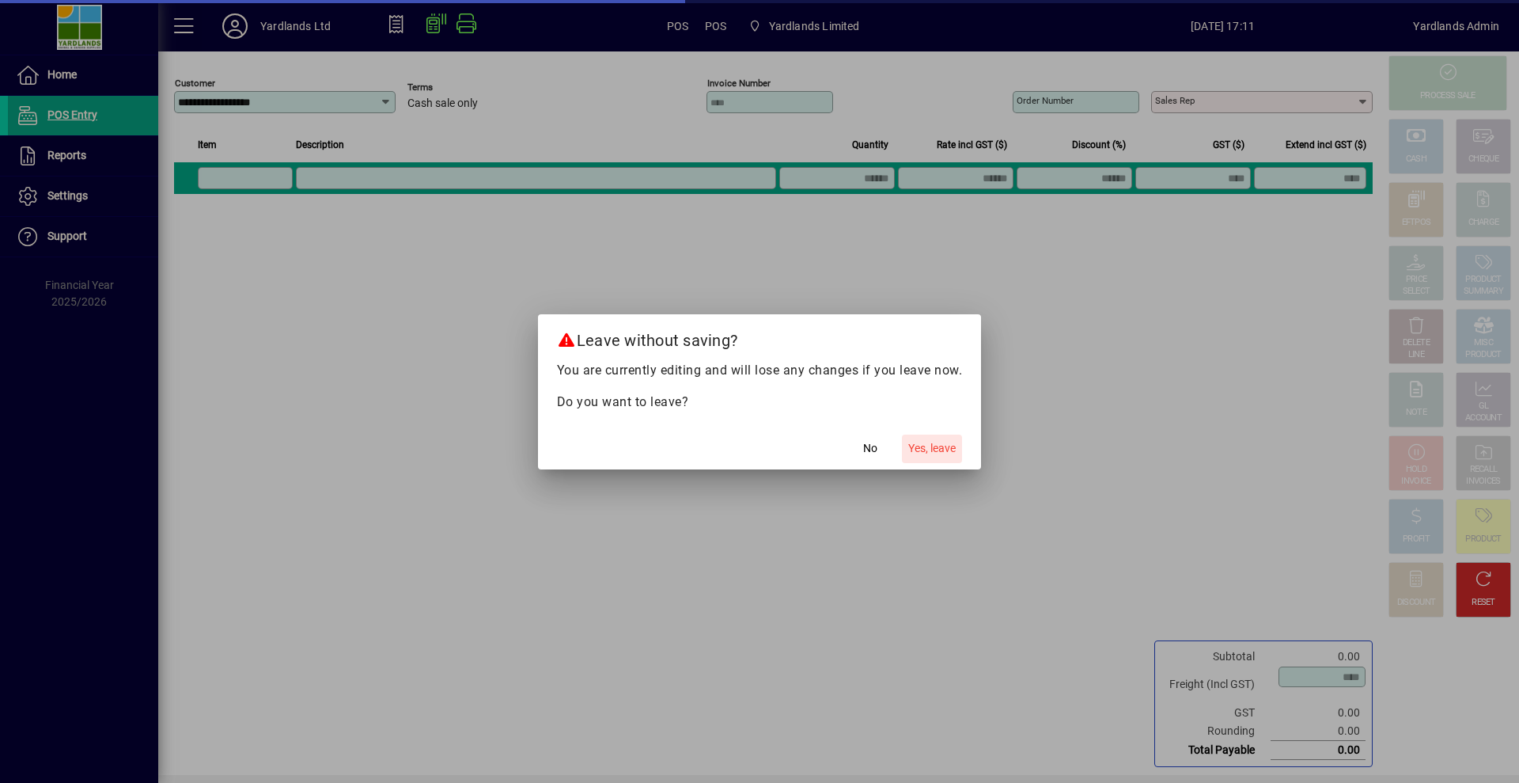
click at [946, 447] on span "Yes, leave" at bounding box center [931, 448] width 47 height 17
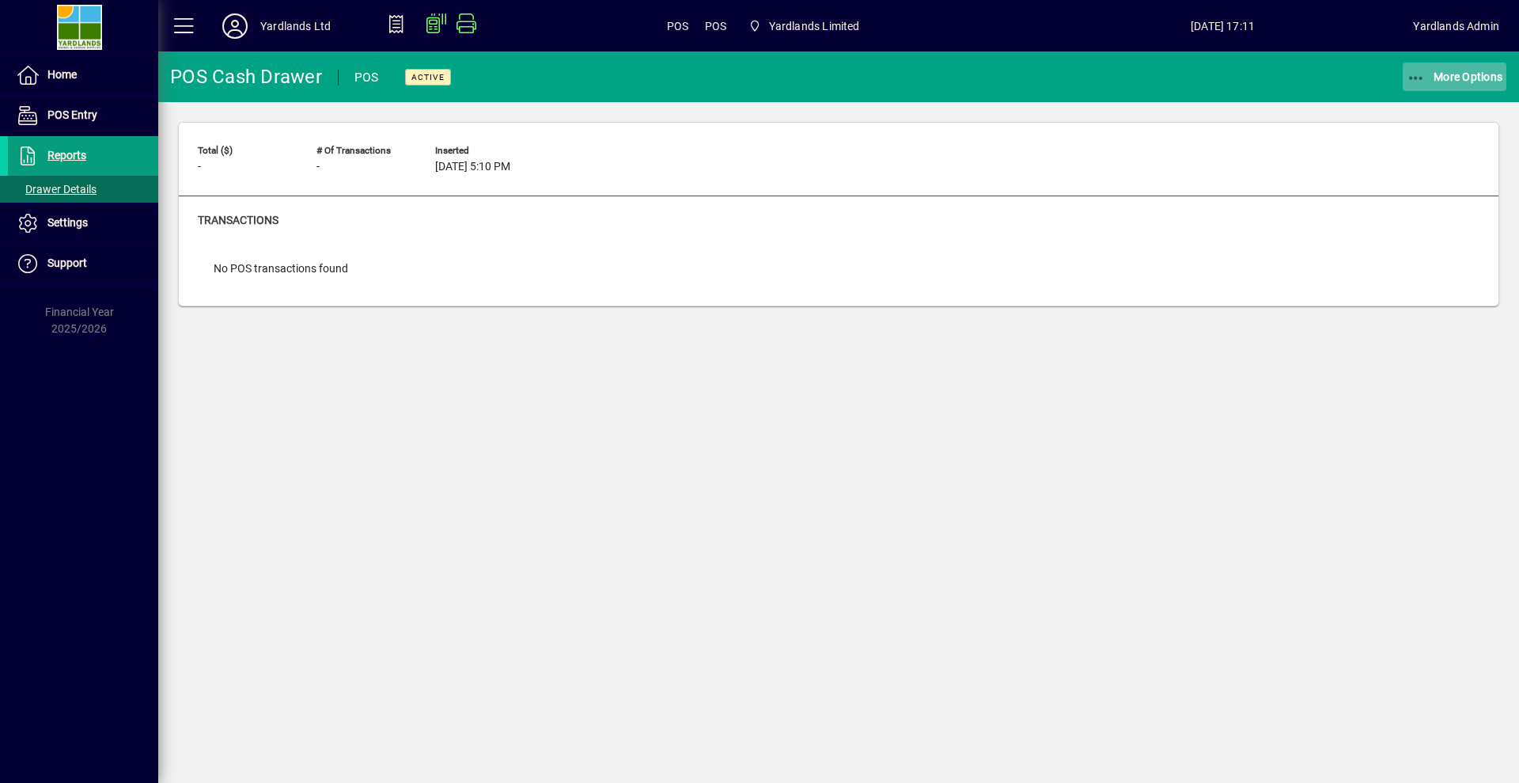
click at [1425, 79] on icon "button" at bounding box center [1417, 78] width 20 height 16
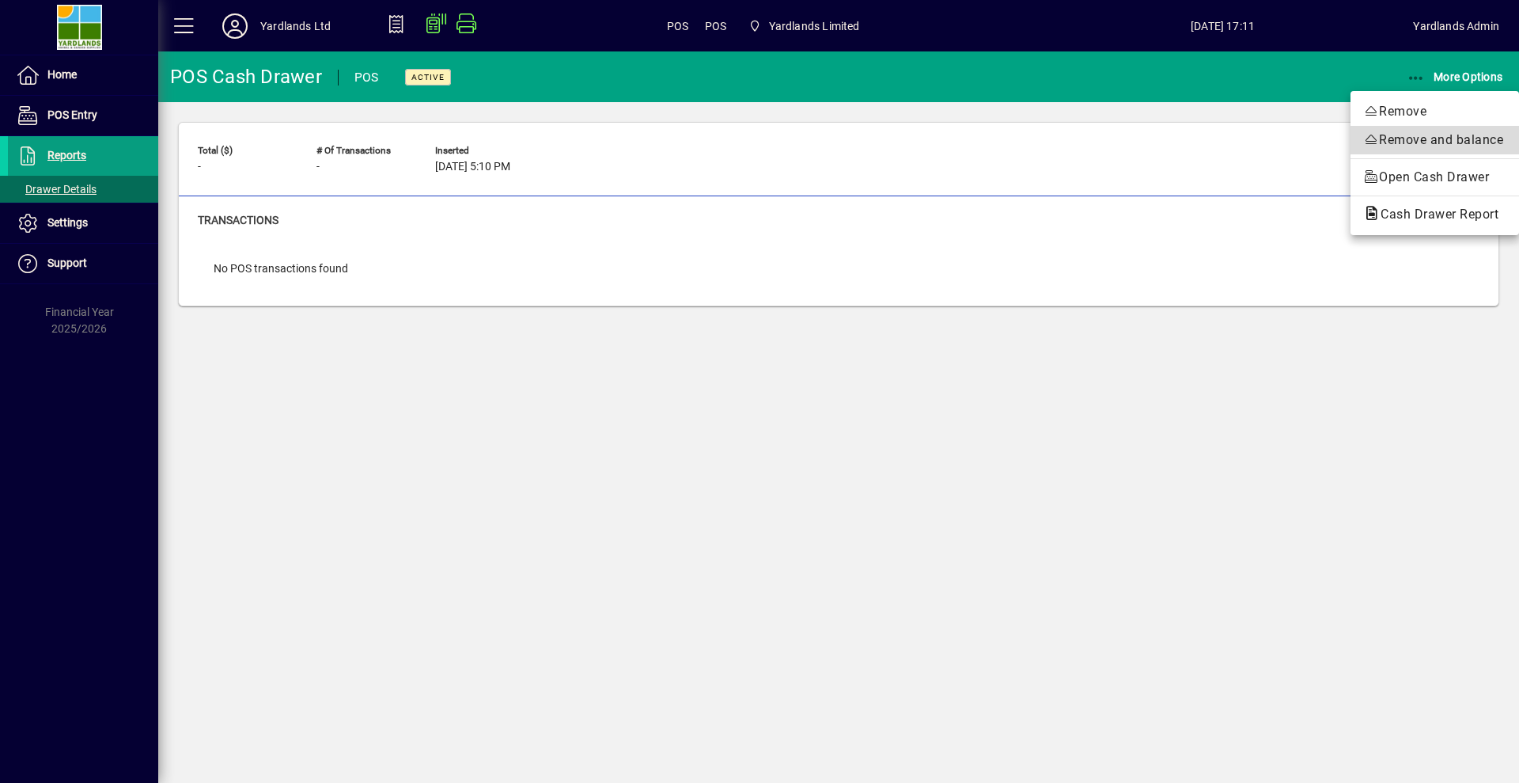
click at [1424, 141] on span "Remove and balance" at bounding box center [1434, 140] width 143 height 19
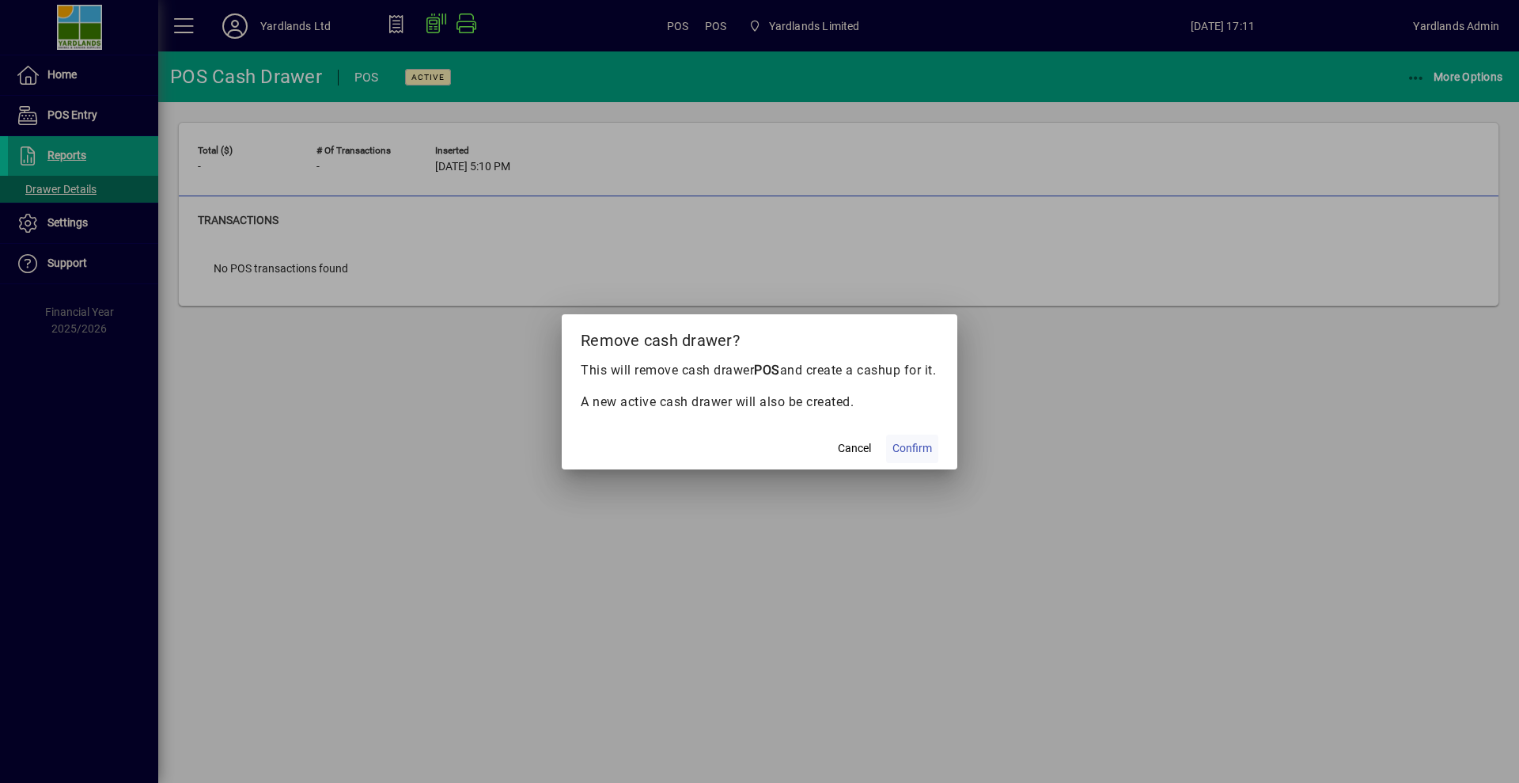
click at [922, 457] on span "Confirm" at bounding box center [913, 448] width 40 height 17
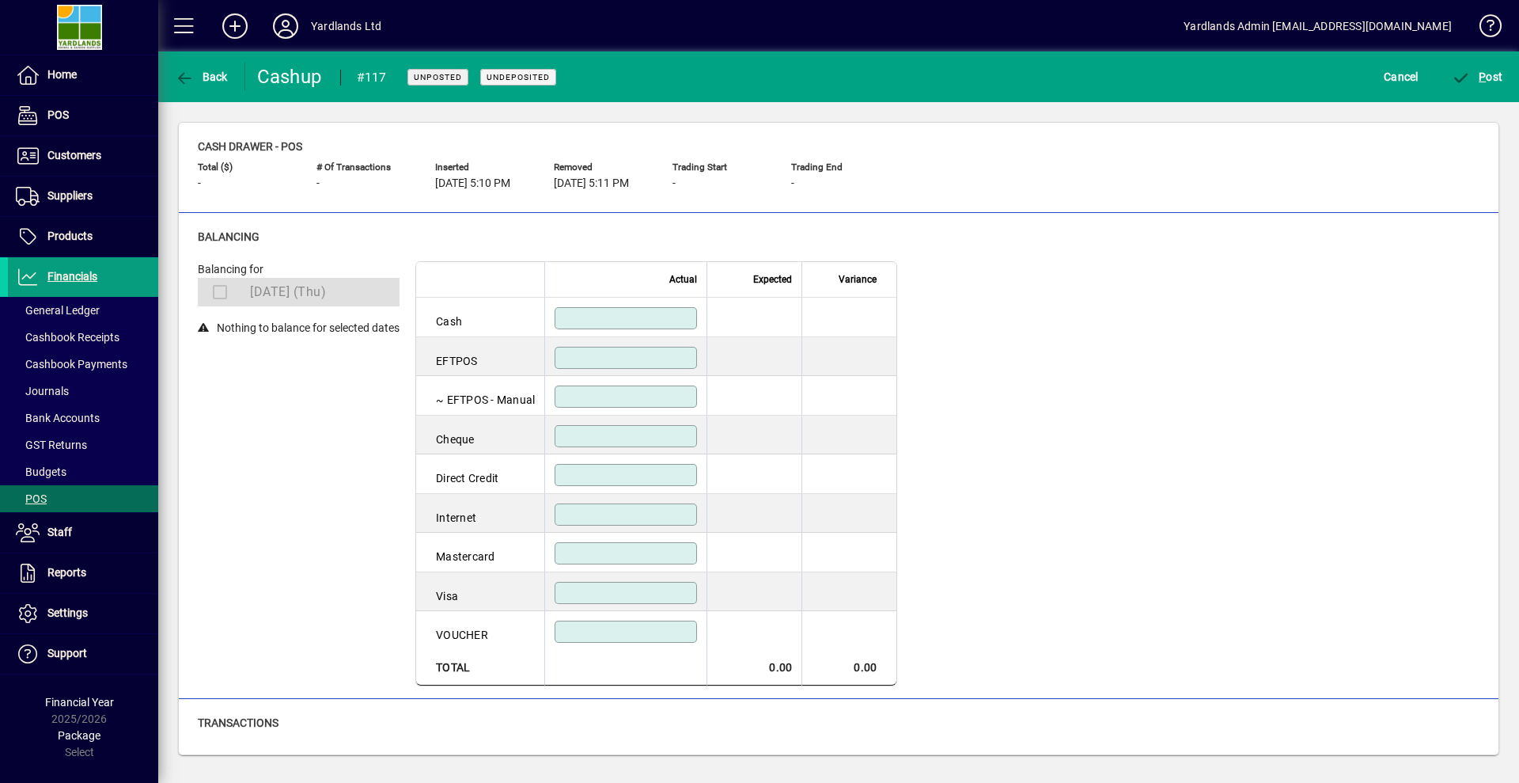
click at [219, 291] on span at bounding box center [217, 292] width 27 height 32
click at [472, 184] on span "[DATE] 5:10 PM" at bounding box center [472, 183] width 75 height 13
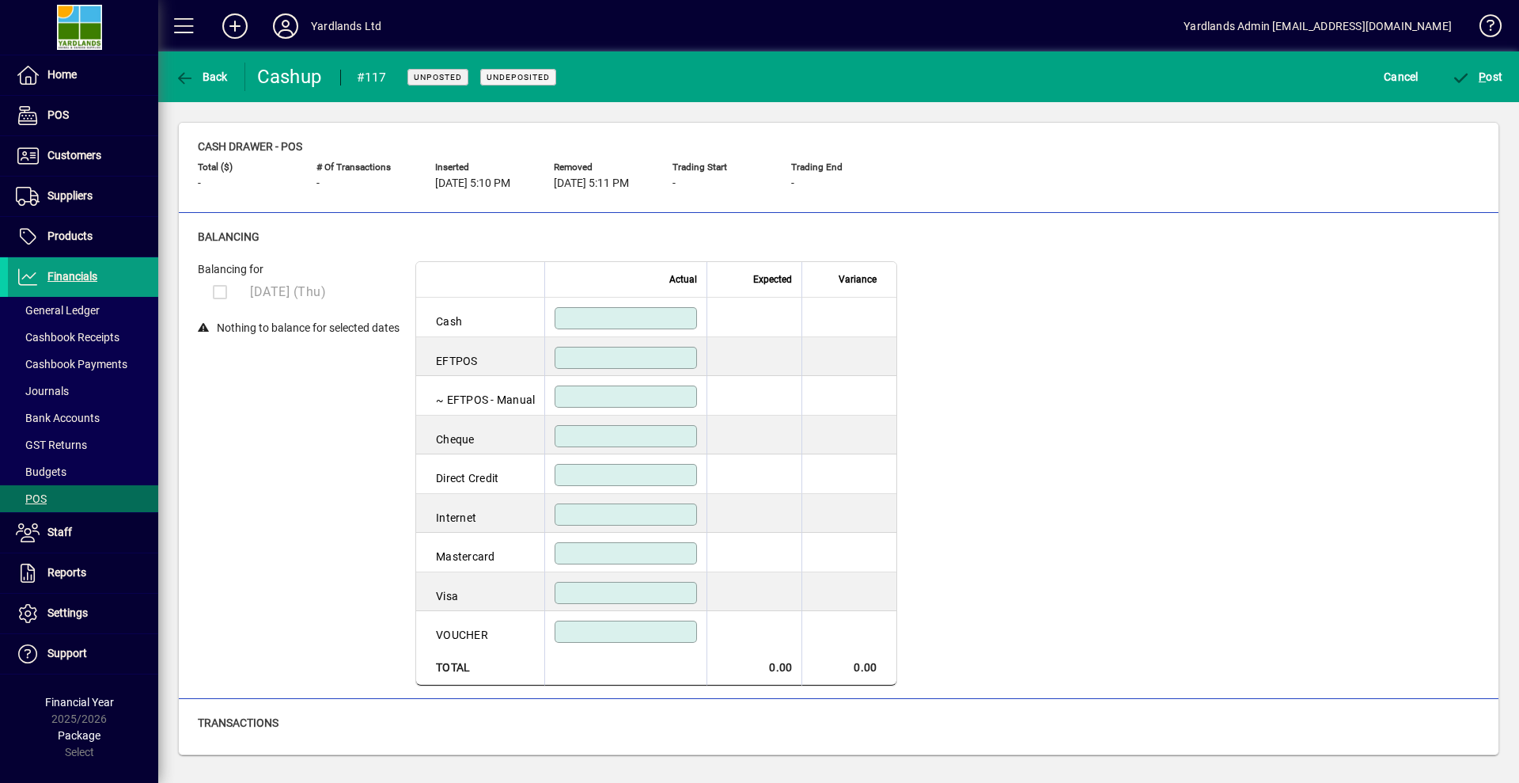
click at [629, 181] on span "[DATE] 5:11 PM" at bounding box center [591, 183] width 75 height 13
click at [601, 320] on input at bounding box center [628, 318] width 138 height 13
click at [73, 80] on span "Home" at bounding box center [61, 74] width 29 height 13
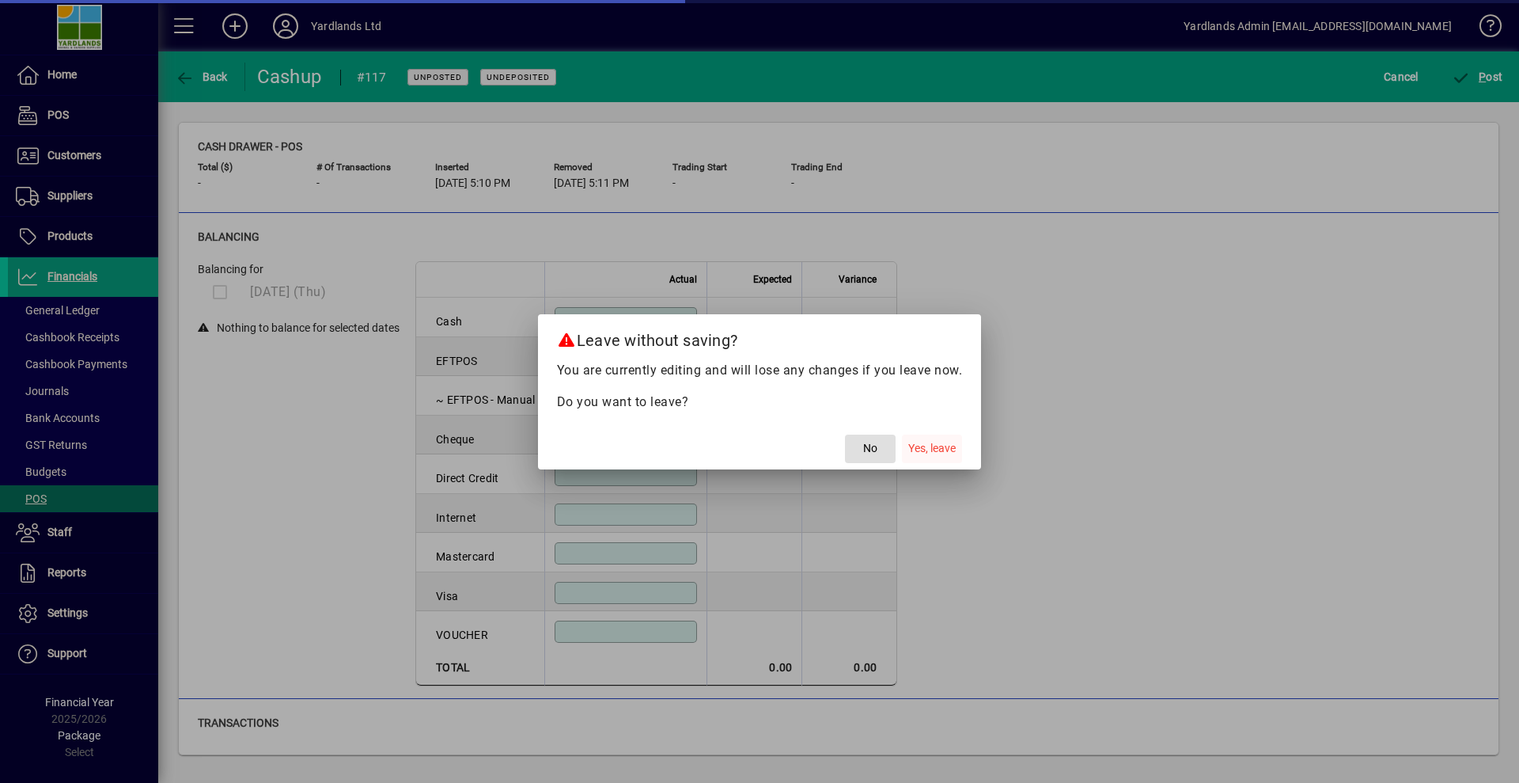
click at [945, 451] on span "Yes, leave" at bounding box center [931, 448] width 47 height 17
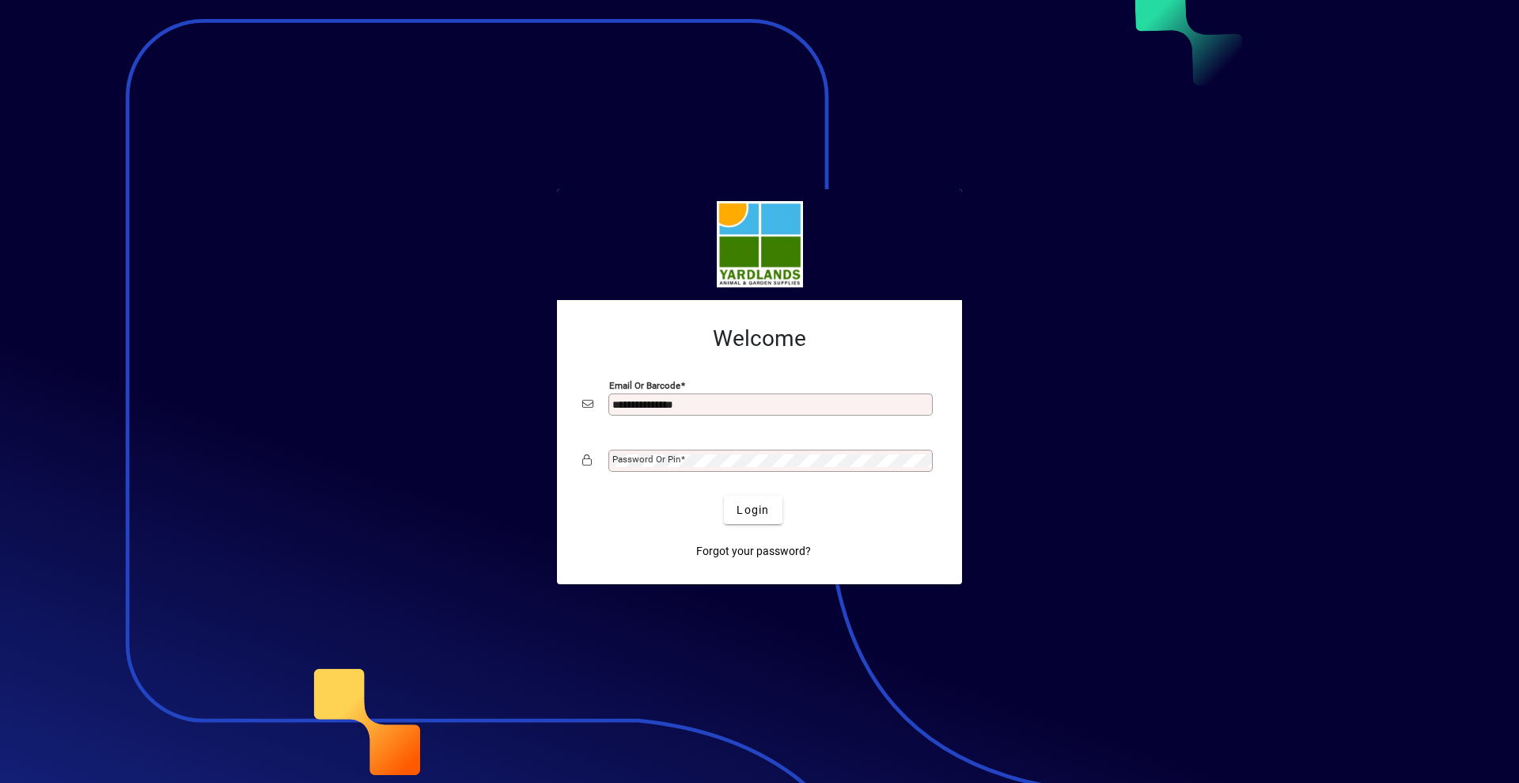
type input "**********"
click at [724, 495] on button "Login" at bounding box center [753, 509] width 58 height 28
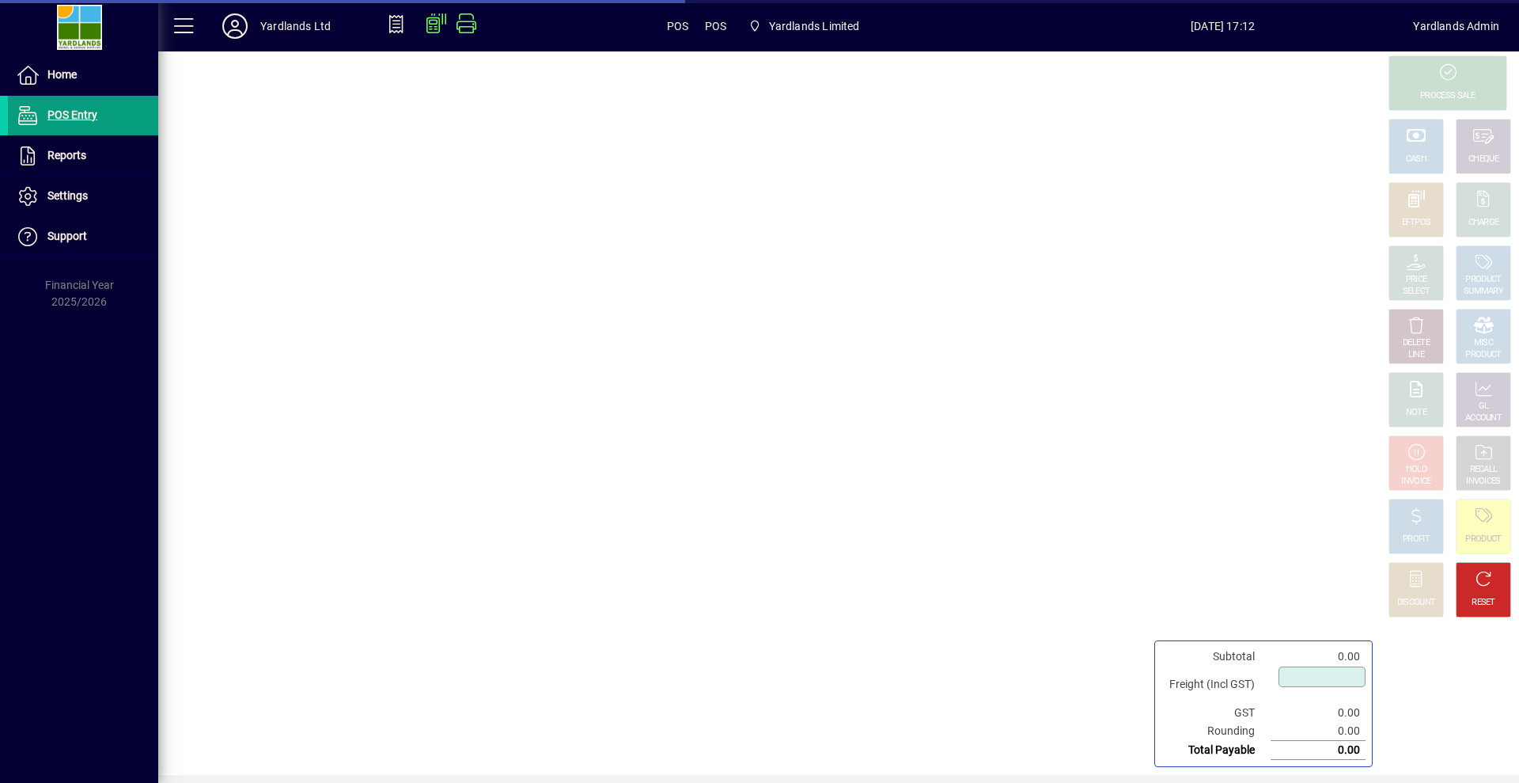
type input "****"
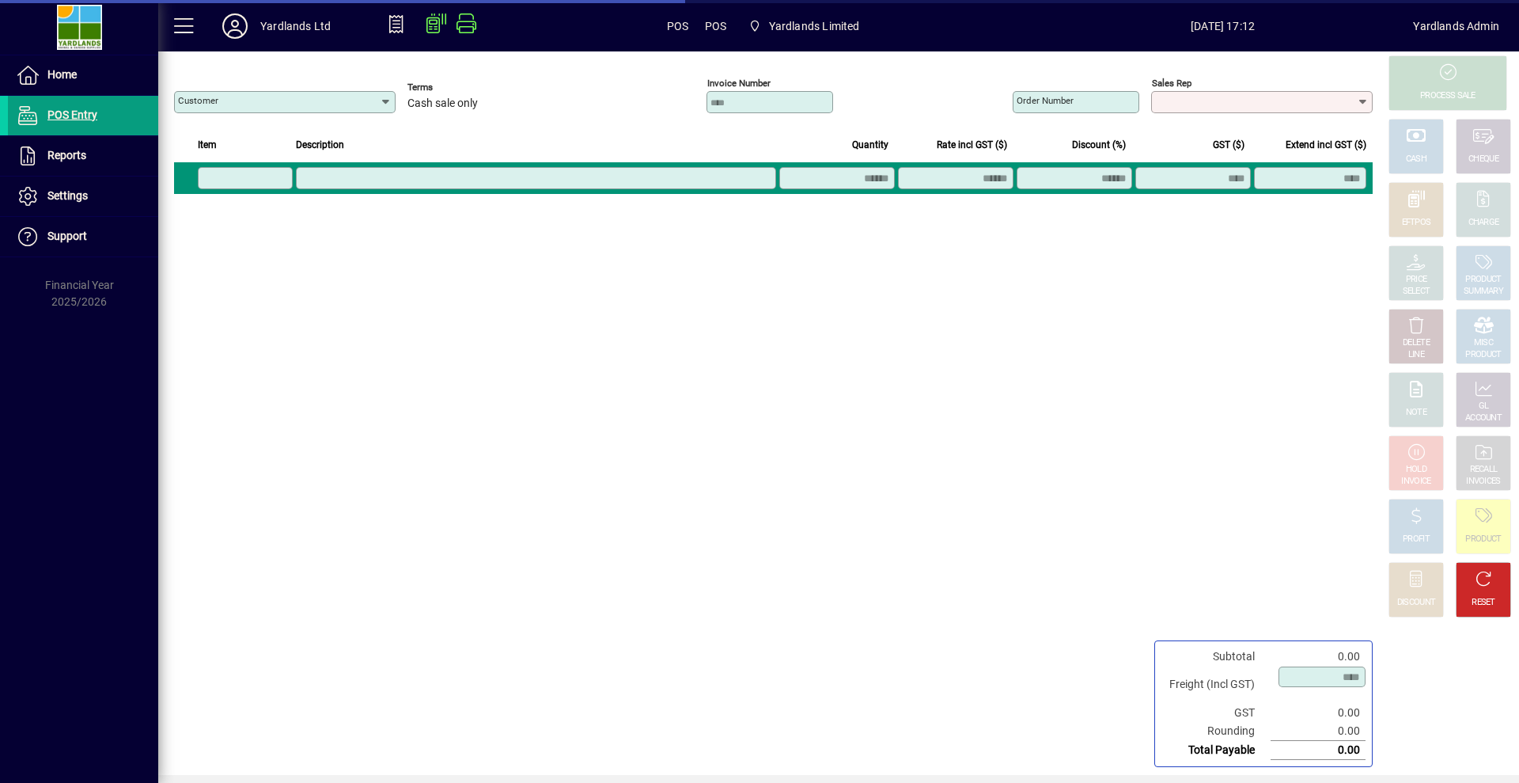
type input "**********"
click at [96, 120] on span "POS Entry" at bounding box center [72, 114] width 50 height 13
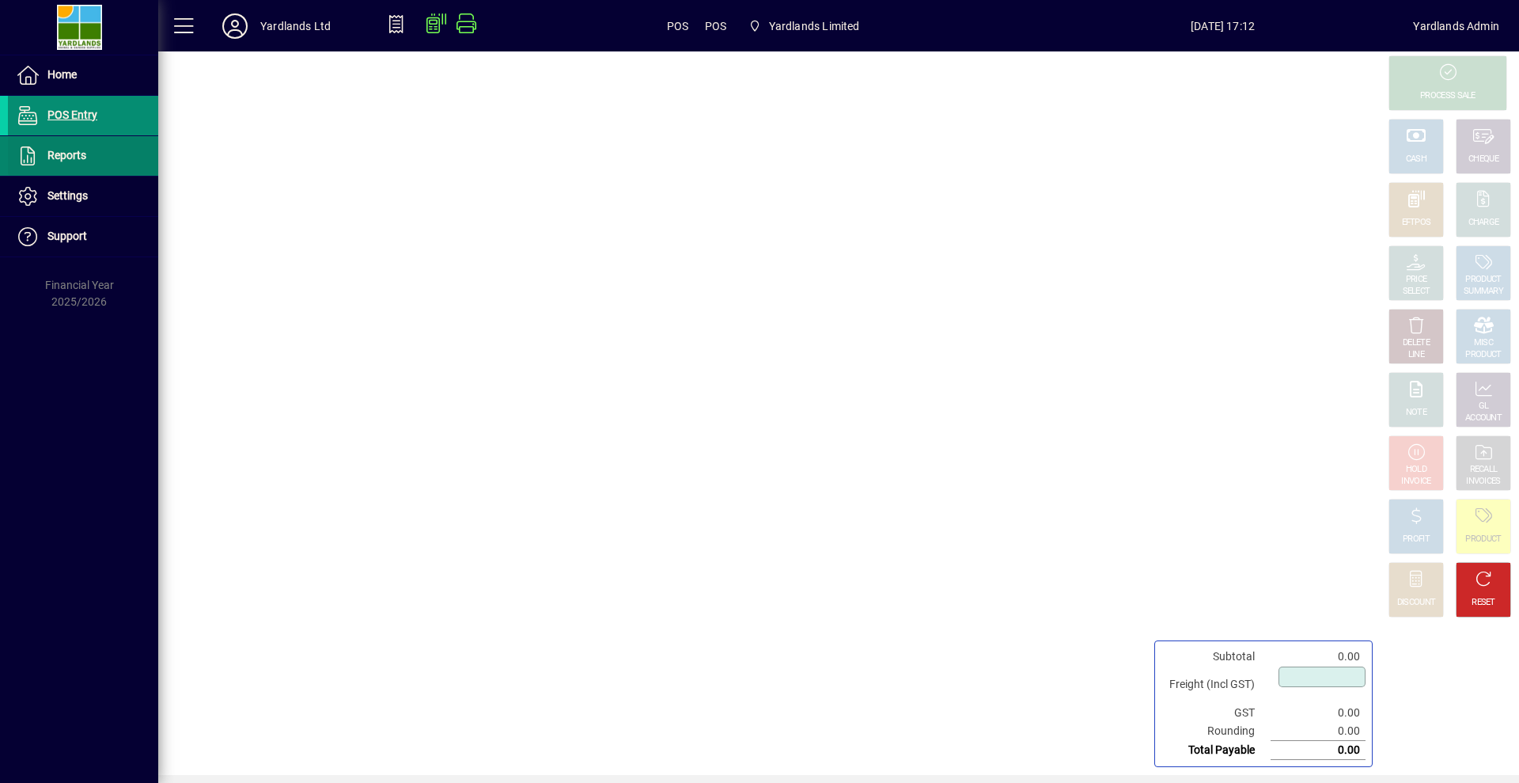
type input "****"
click at [85, 153] on span "Reports" at bounding box center [66, 155] width 39 height 13
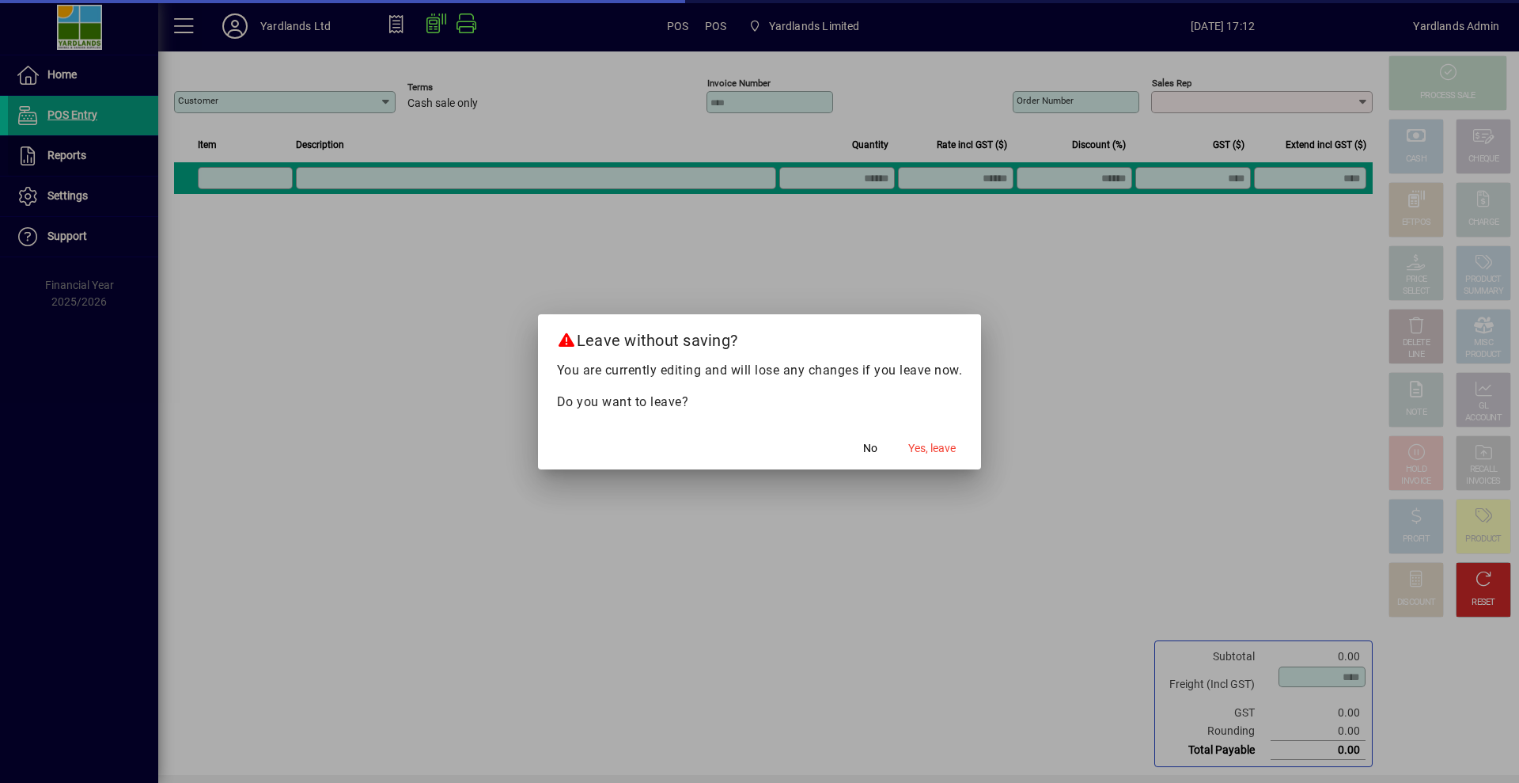
type input "**********"
click at [951, 451] on span "Yes, leave" at bounding box center [931, 448] width 47 height 17
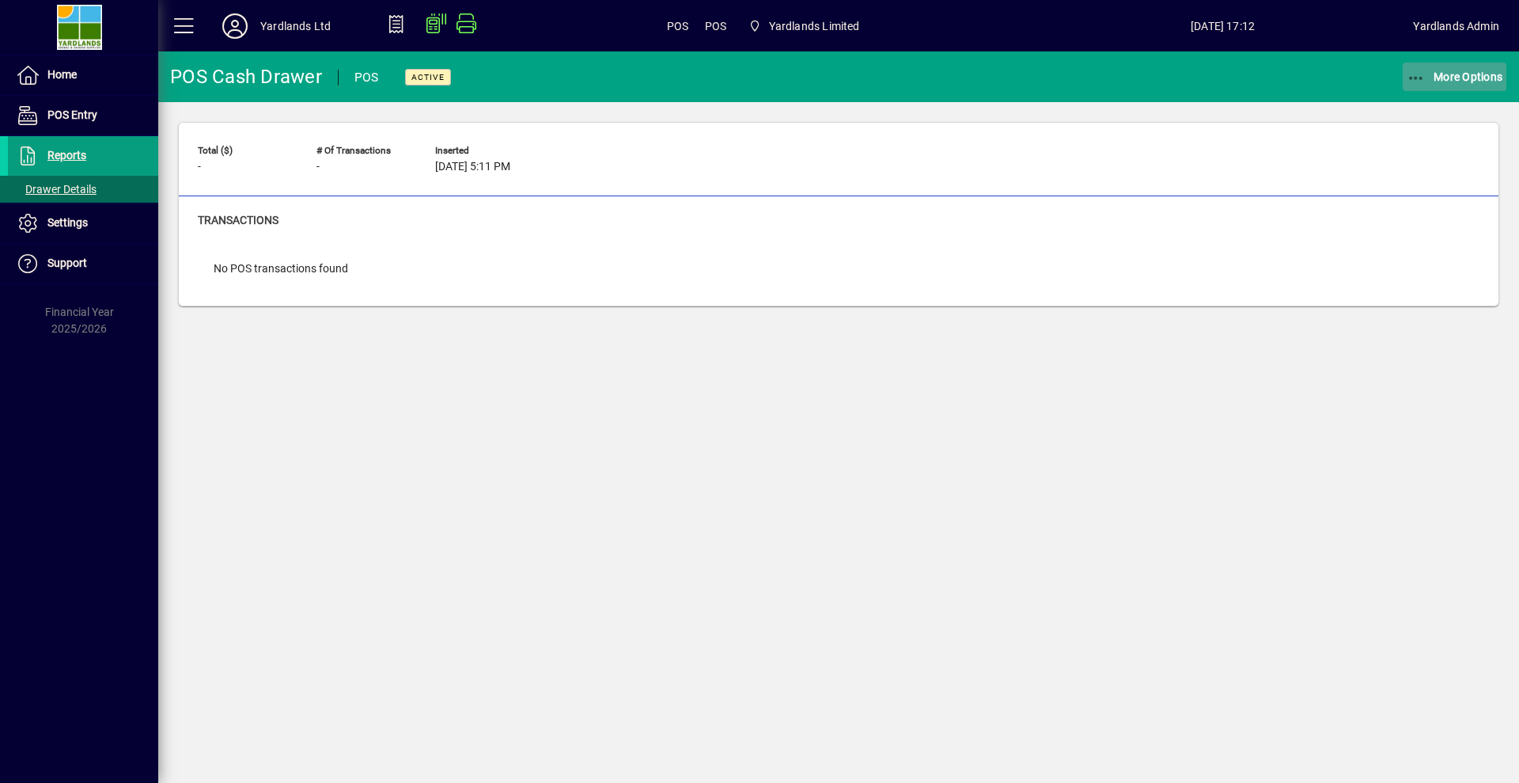
click at [1417, 80] on icon "button" at bounding box center [1417, 78] width 20 height 16
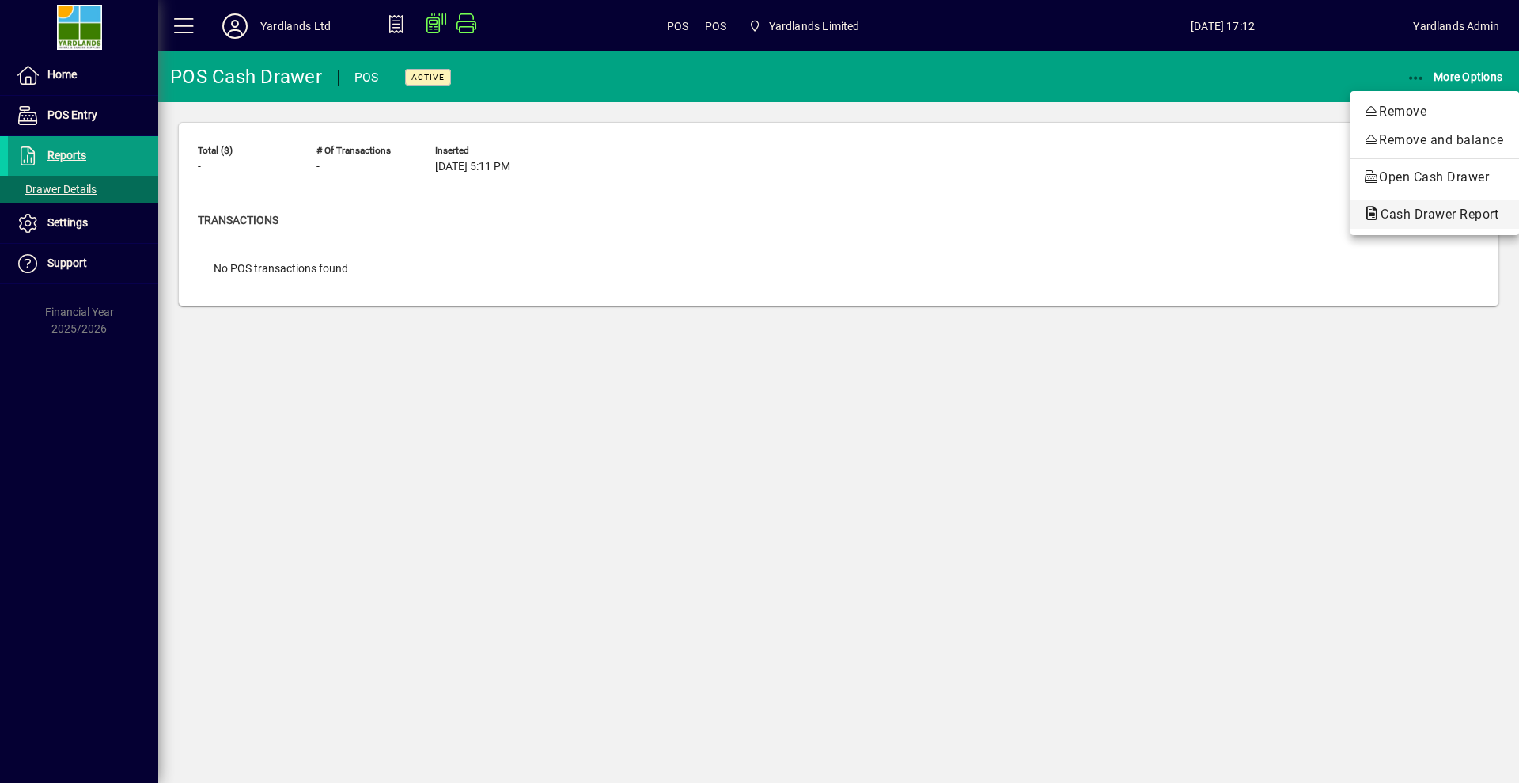
click at [1407, 212] on span "Cash Drawer Report" at bounding box center [1434, 214] width 143 height 15
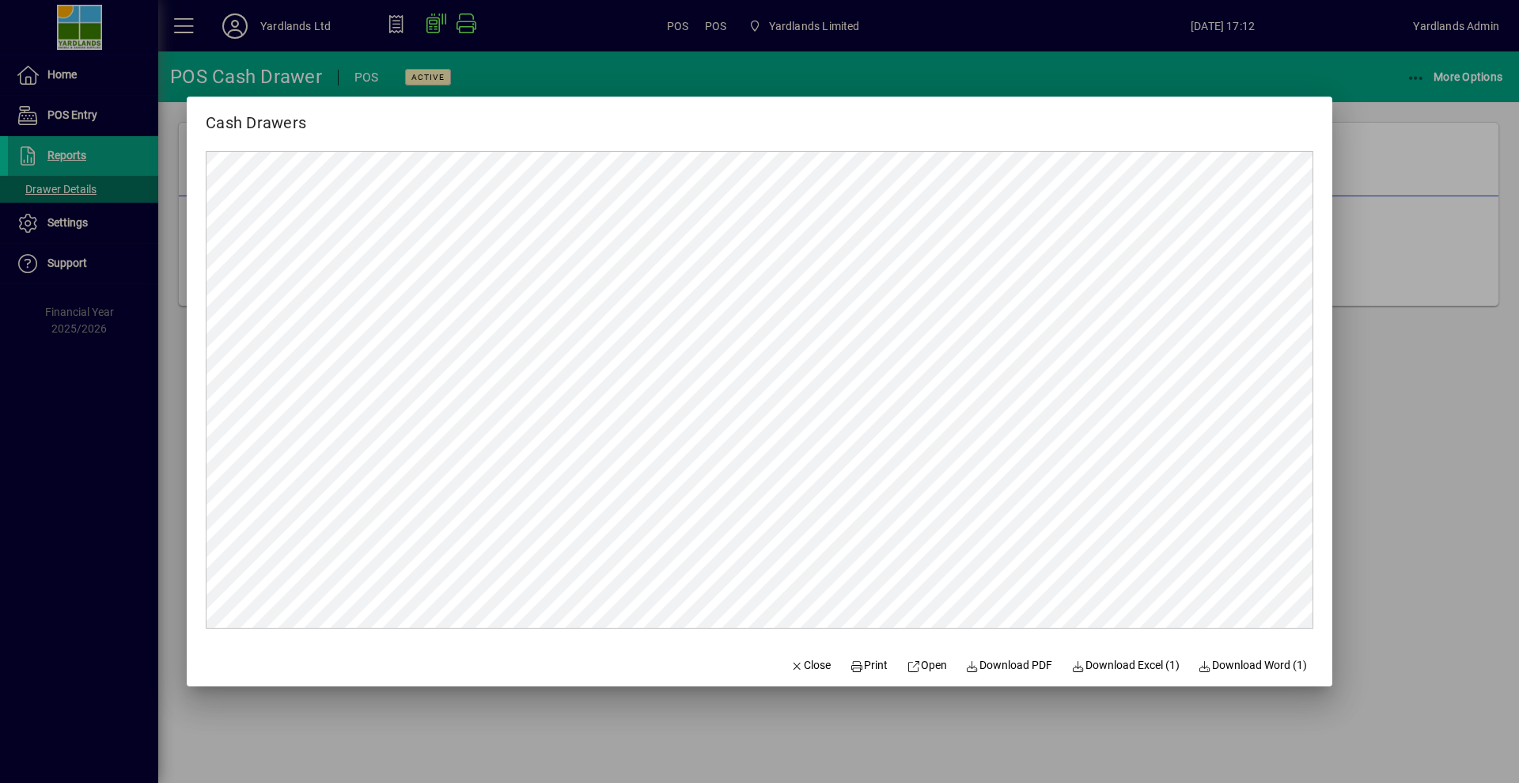
click at [1469, 171] on div at bounding box center [759, 391] width 1519 height 783
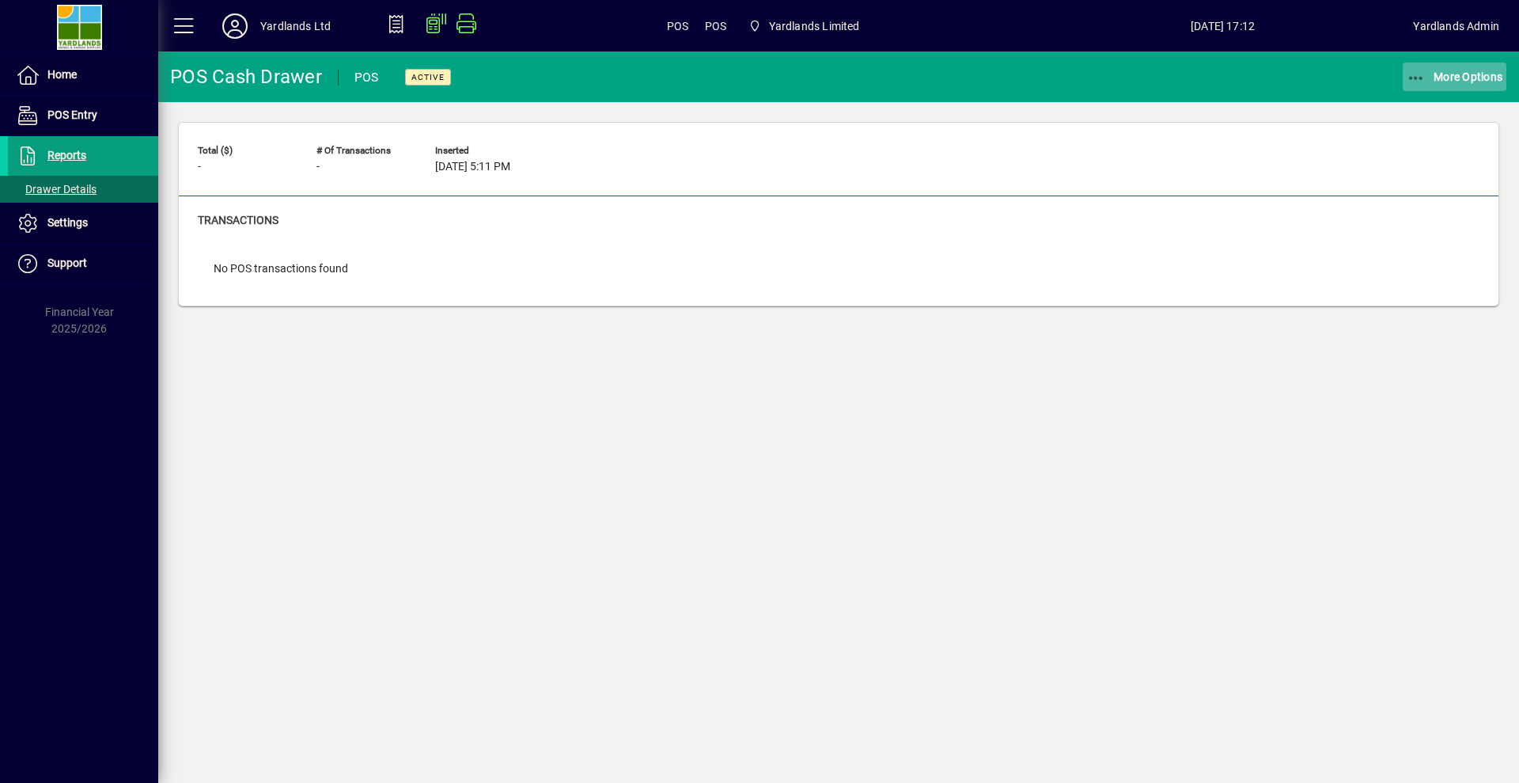
click at [1419, 82] on icon "button" at bounding box center [1417, 78] width 20 height 16
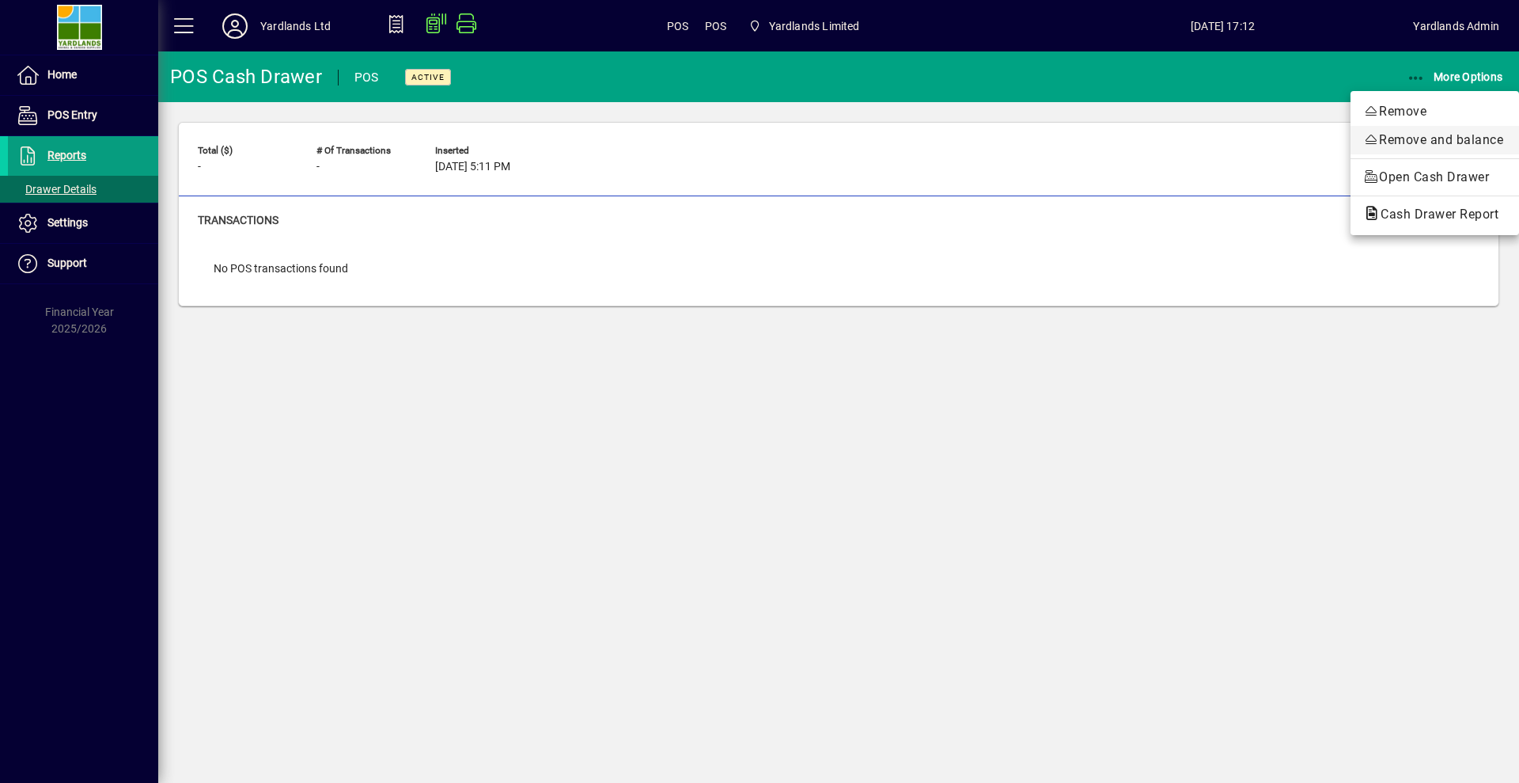
click at [1406, 147] on span "Remove and balance" at bounding box center [1434, 140] width 143 height 19
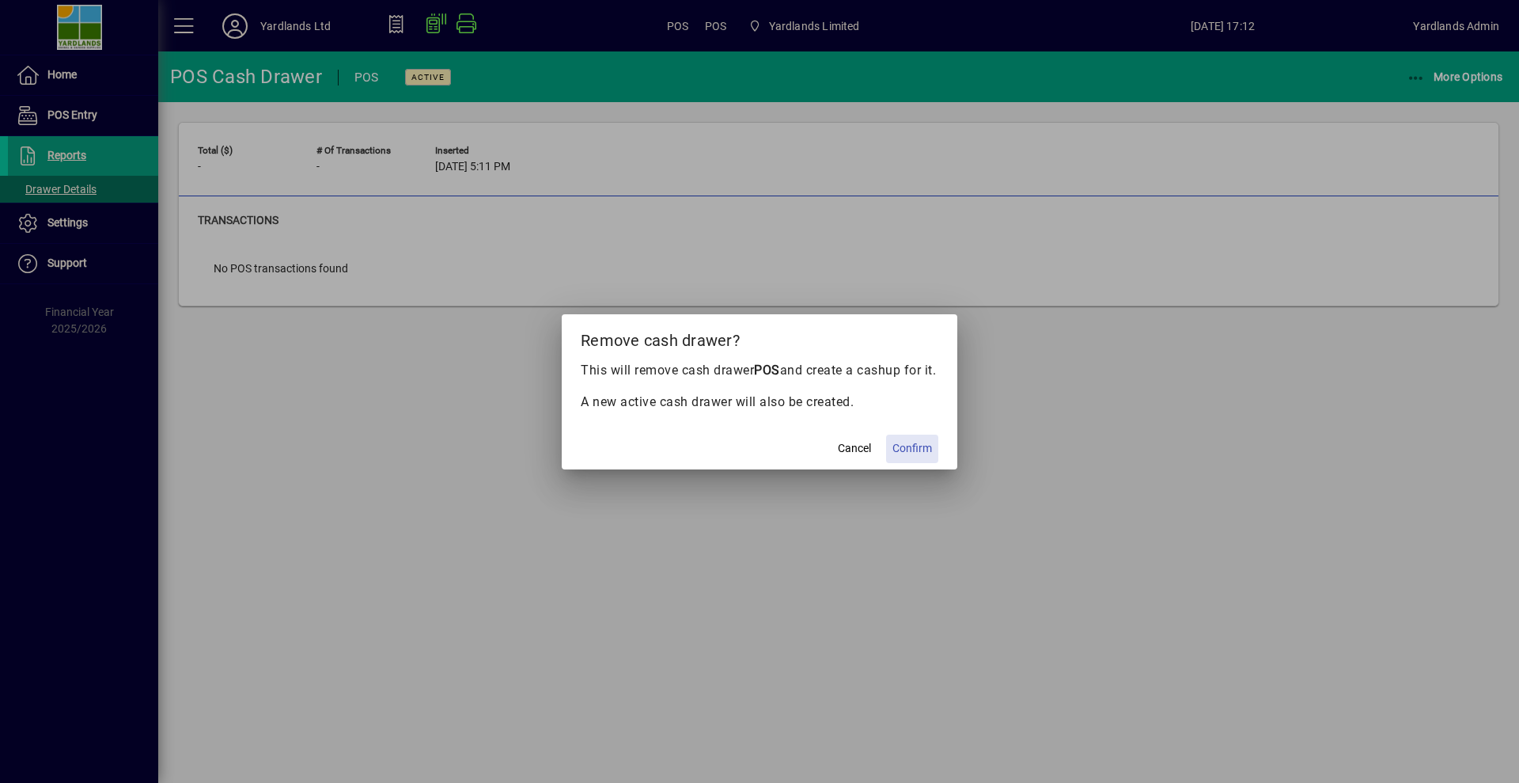
click at [934, 453] on span at bounding box center [912, 449] width 52 height 38
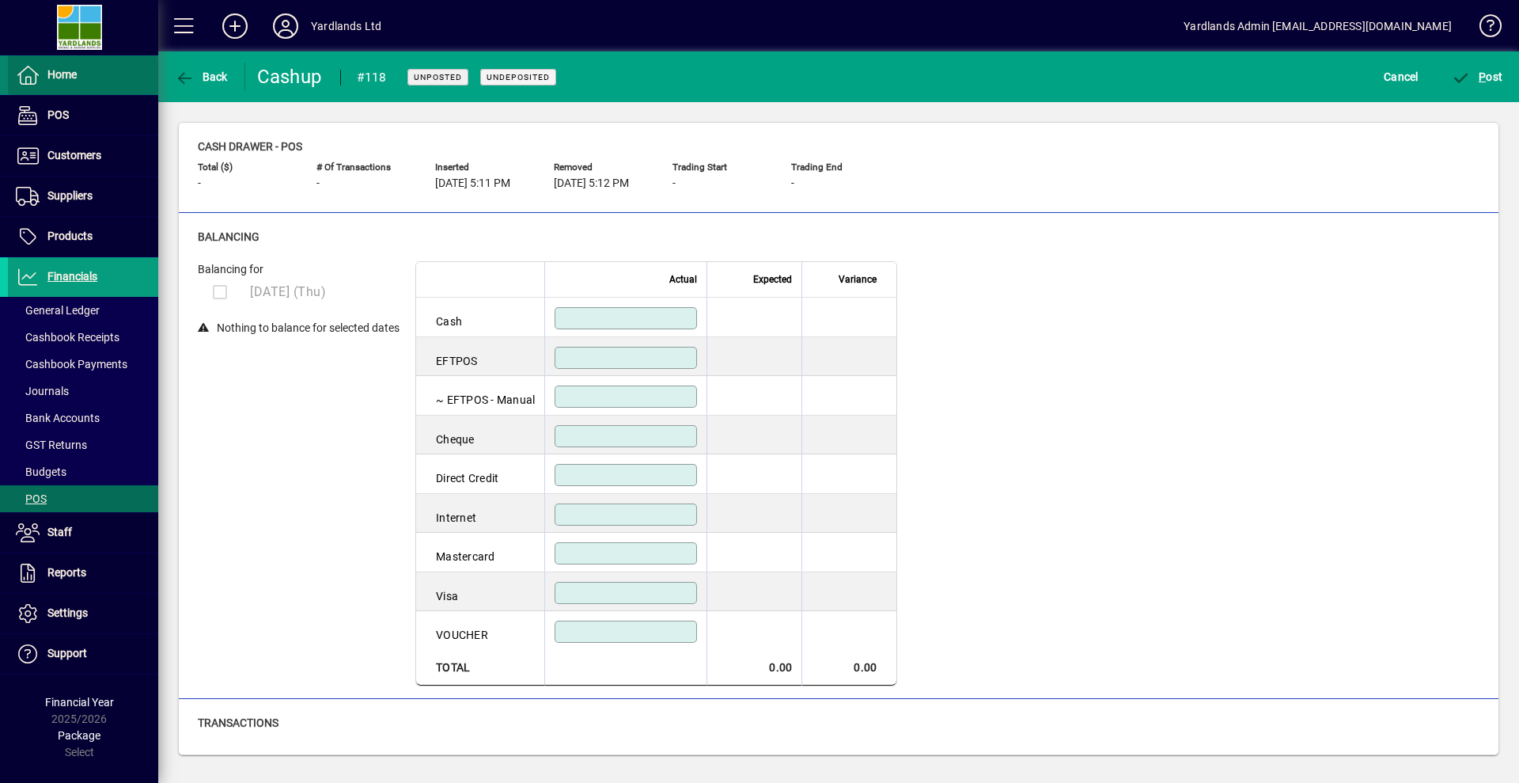
click at [66, 81] on span "Home" at bounding box center [42, 75] width 69 height 19
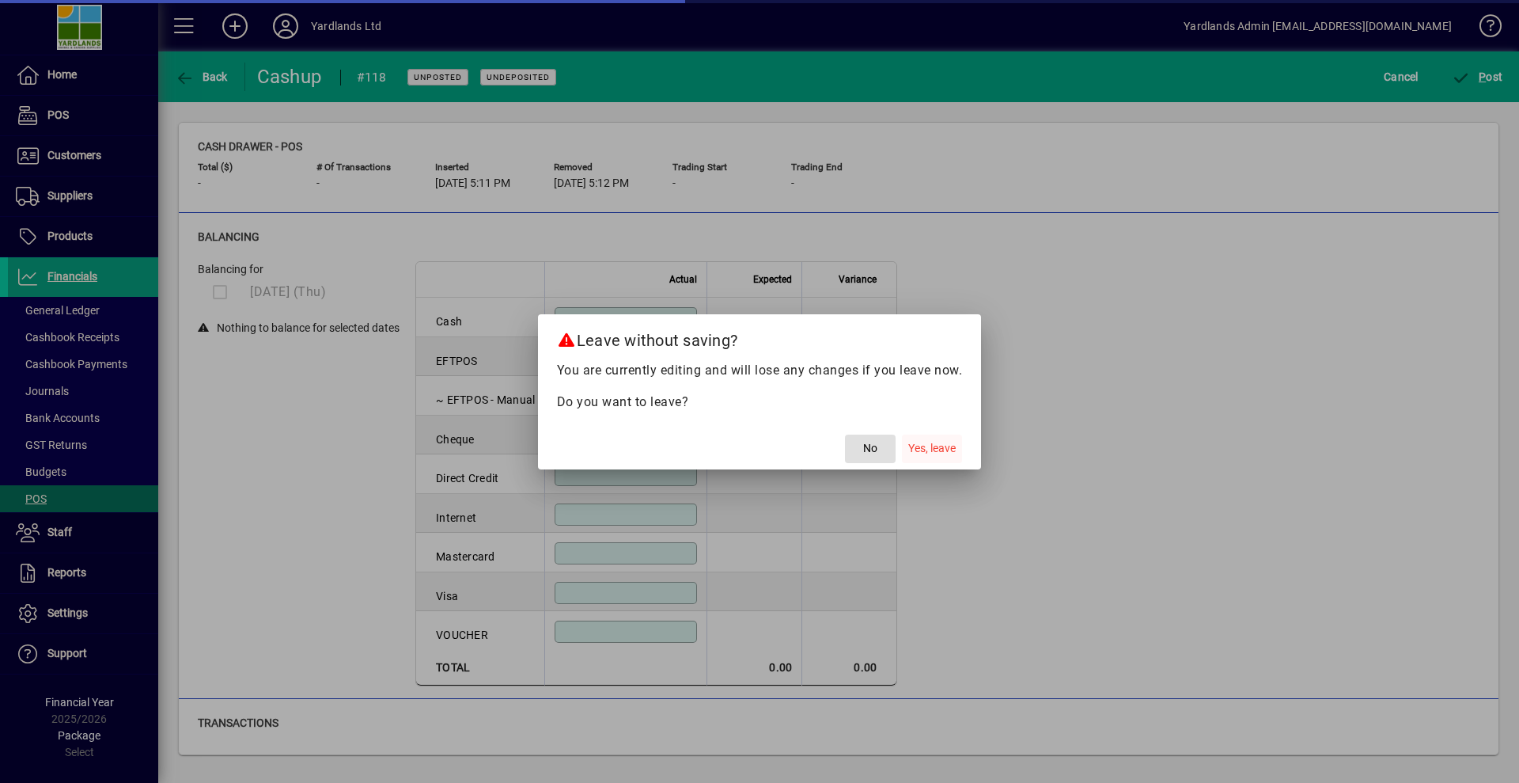
click at [919, 451] on span "Yes, leave" at bounding box center [931, 448] width 47 height 17
